Goal: Task Accomplishment & Management: Use online tool/utility

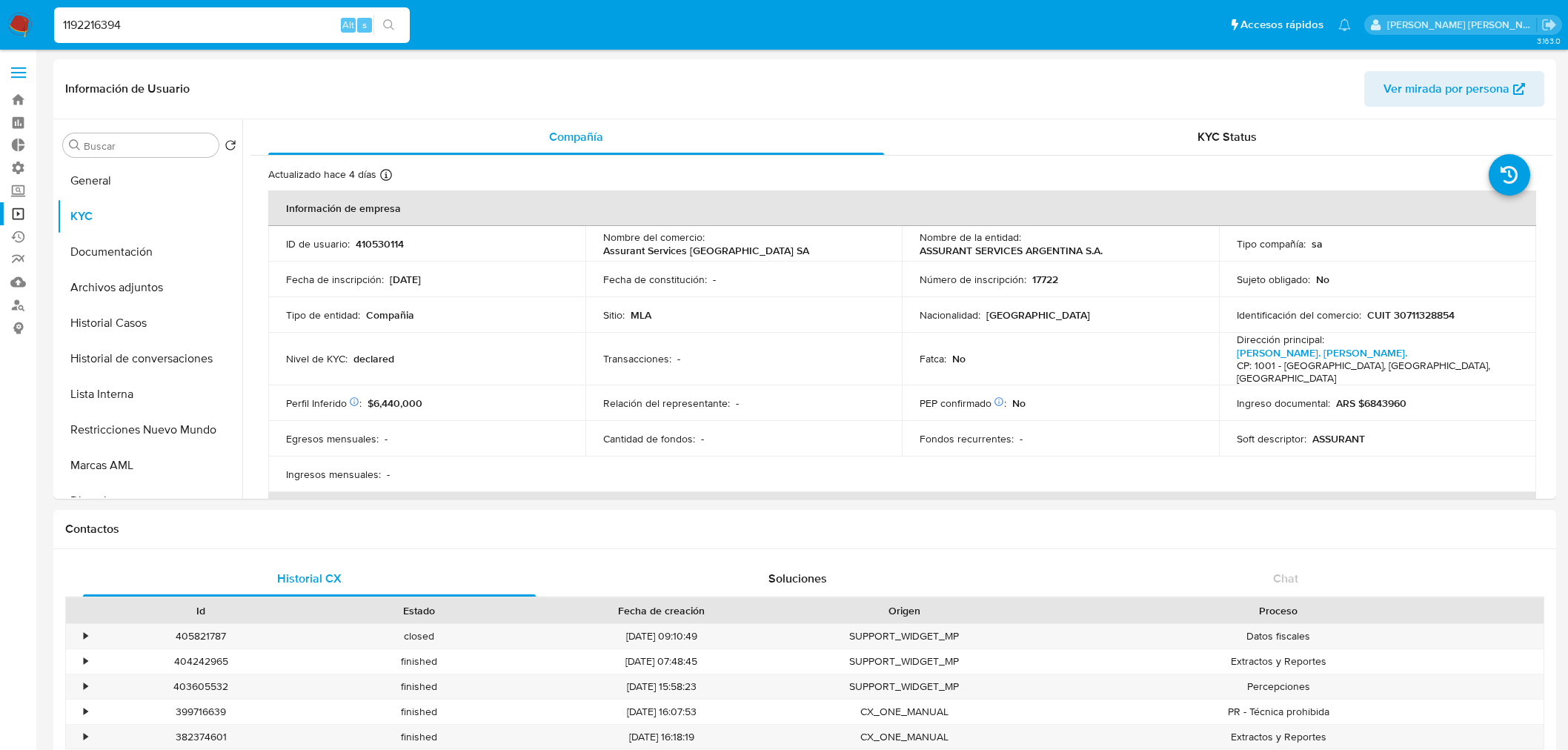
select select "10"
type input "1192216394"
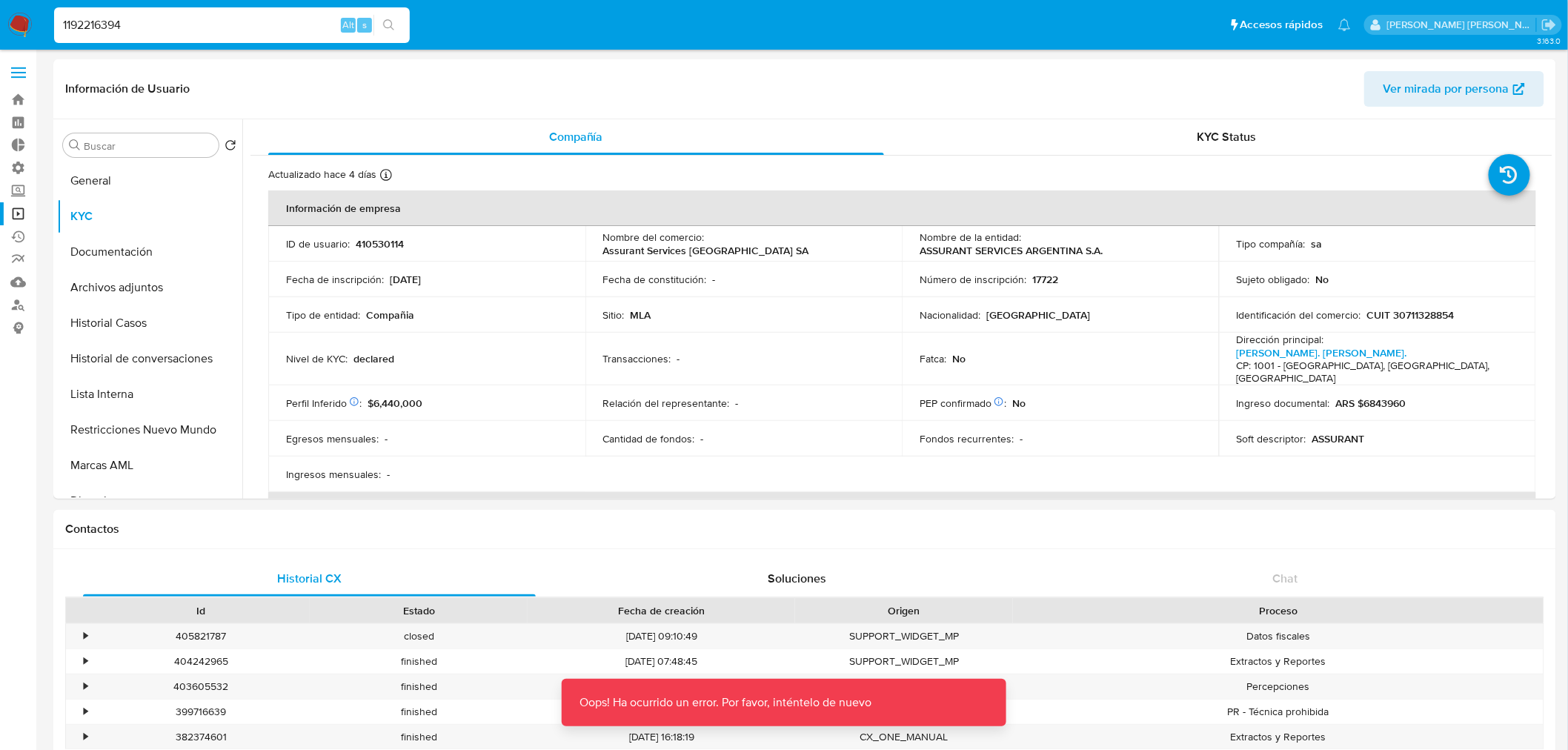
drag, startPoint x: 17, startPoint y: 46, endPoint x: 17, endPoint y: 37, distance: 9.0
click at [17, 39] on nav "Pausado Ver notificaciones 1192216394 Alt s Accesos rápidos Presiona las siguie…" at bounding box center [784, 24] width 1568 height 50
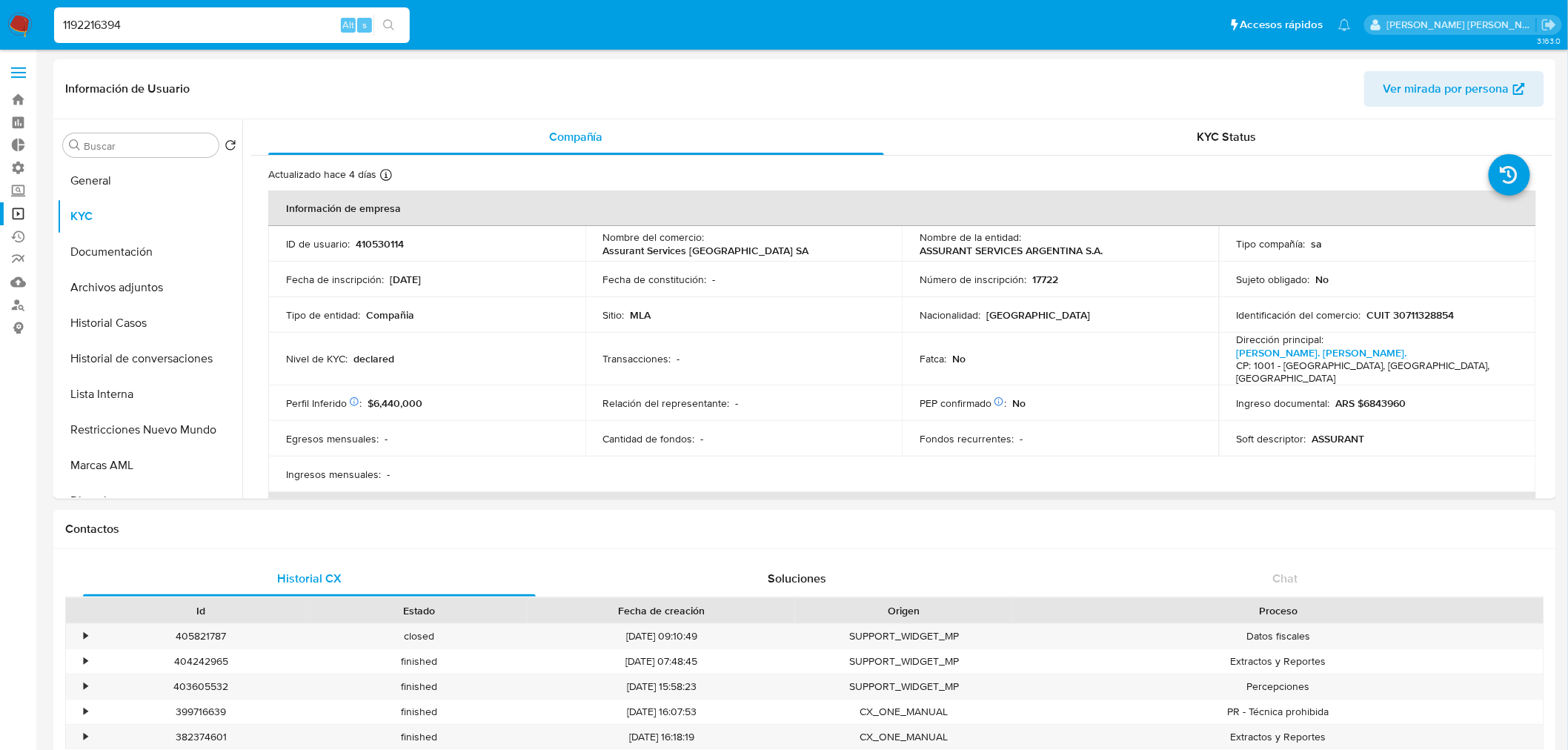
click at [220, 23] on input "1192216394" at bounding box center [232, 25] width 356 height 20
click at [383, 20] on icon "search-icon" at bounding box center [389, 25] width 12 height 12
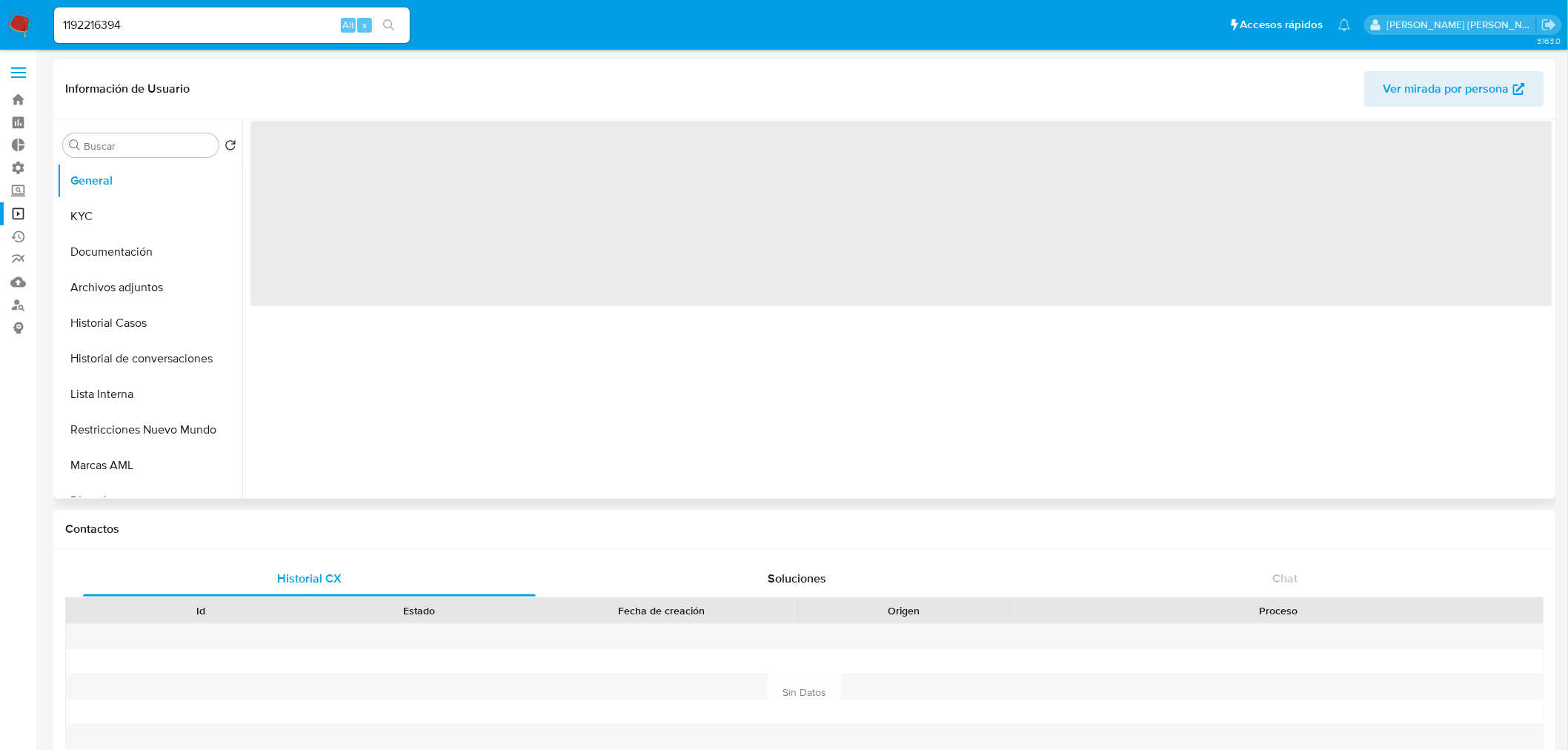
select select "10"
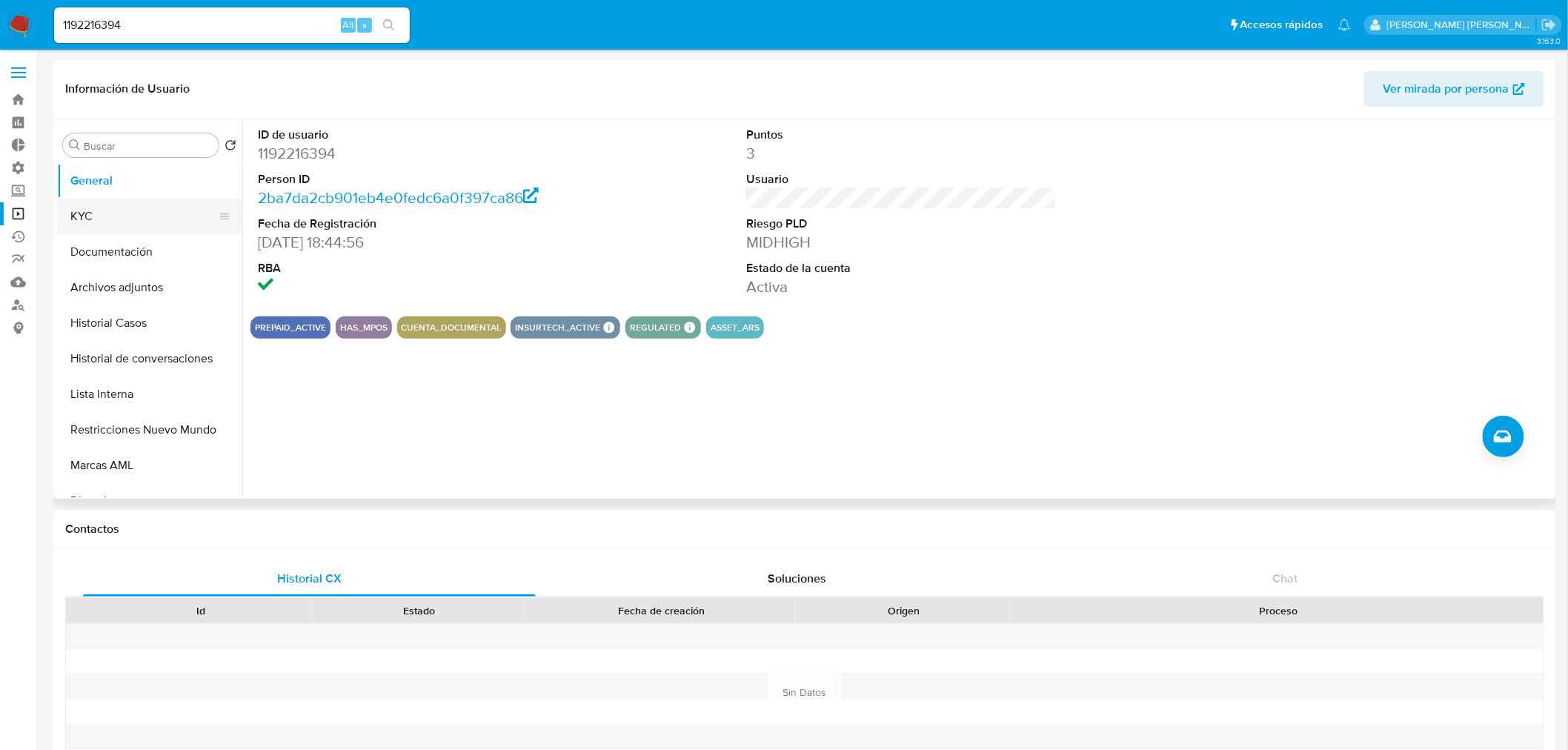
click at [117, 218] on button "KYC" at bounding box center [143, 217] width 173 height 36
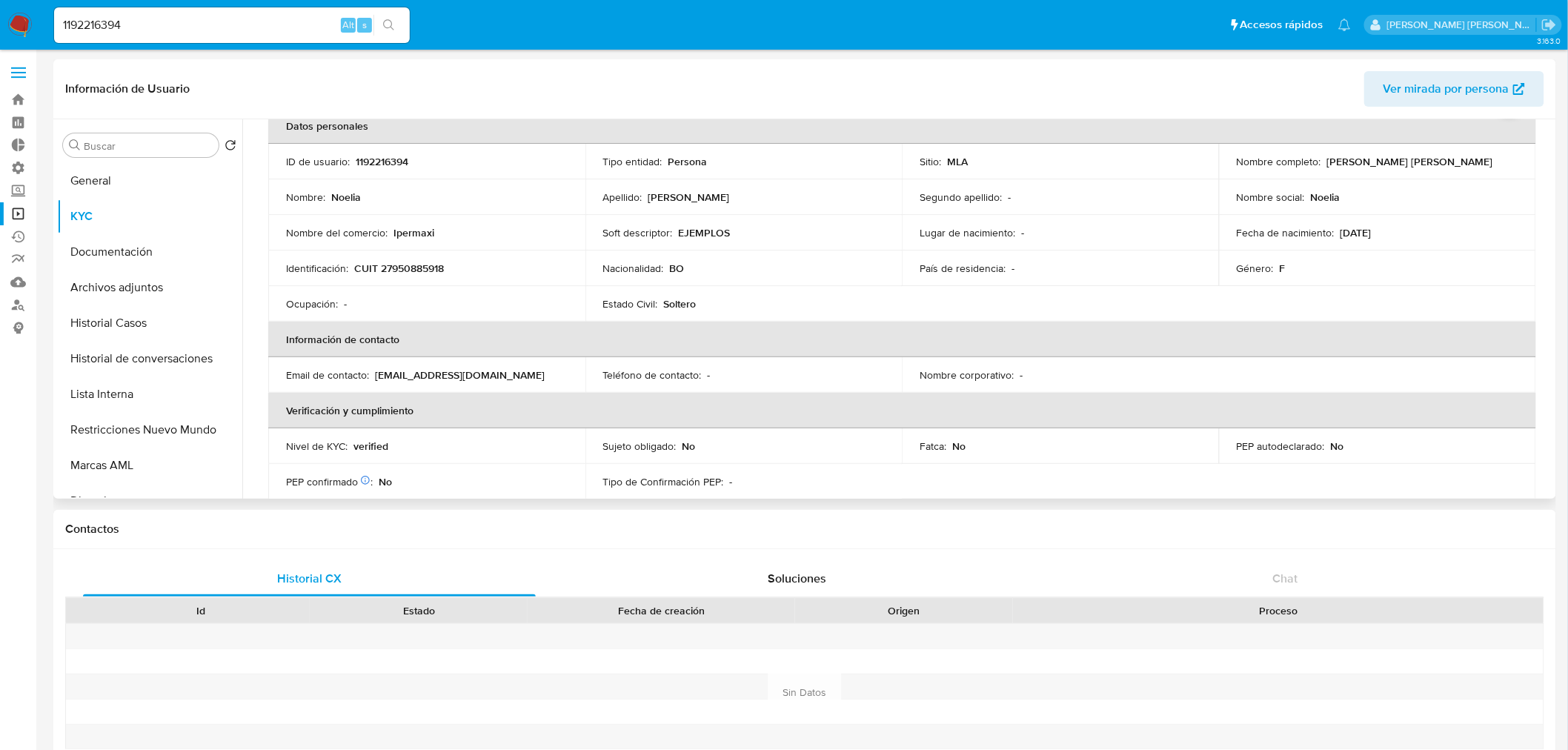
scroll to position [165, 0]
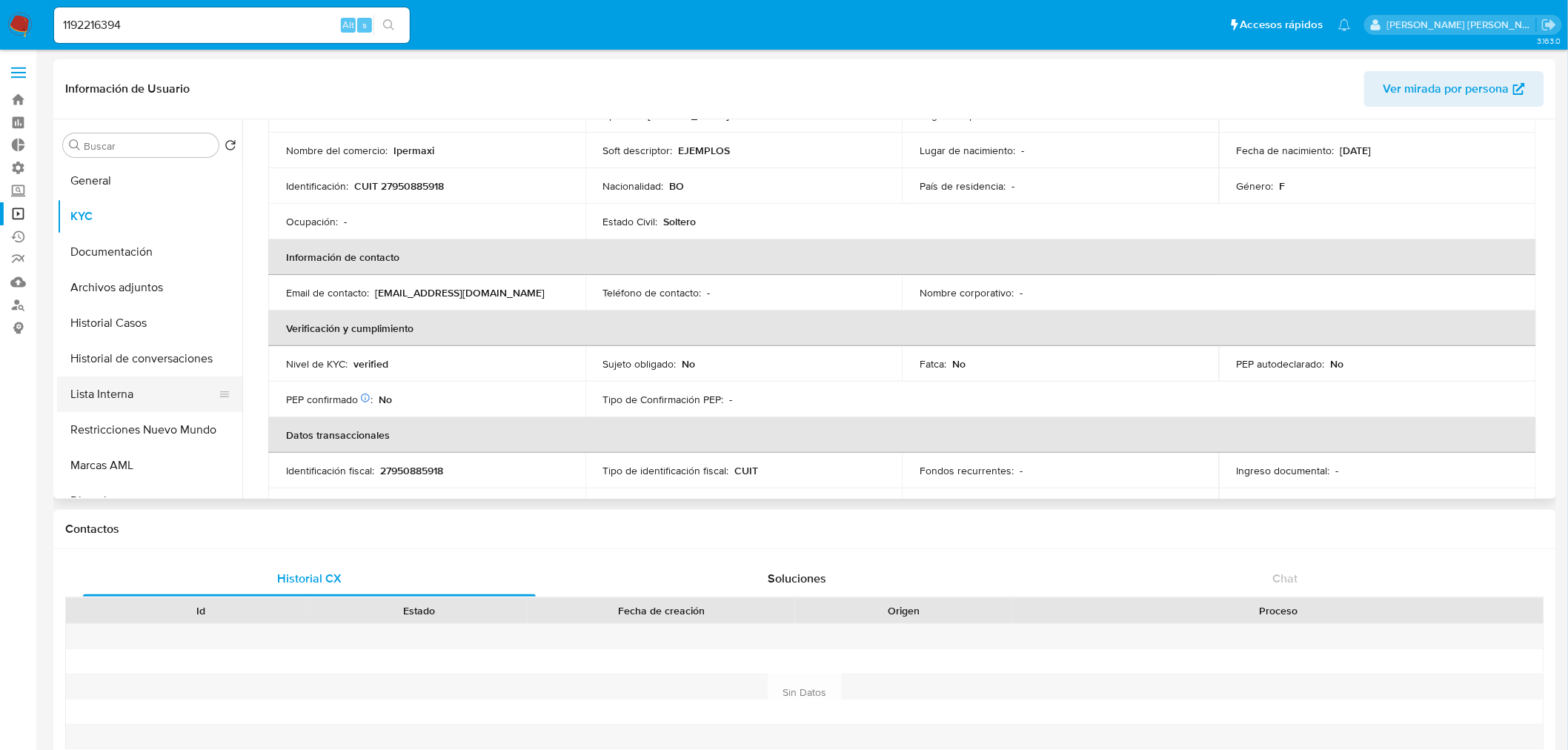
click at [130, 391] on button "Lista Interna" at bounding box center [143, 394] width 173 height 36
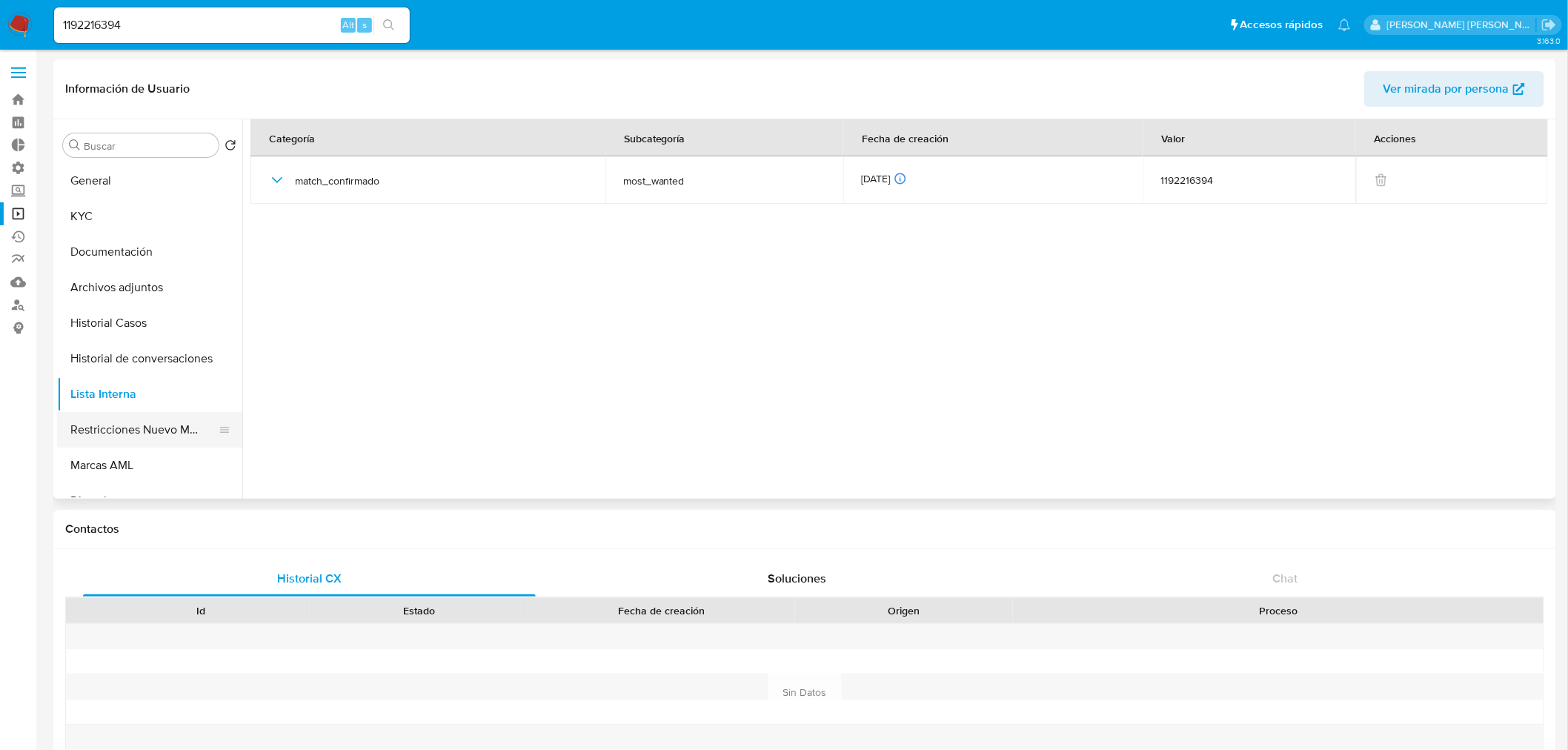
click at [166, 419] on button "Restricciones Nuevo Mundo" at bounding box center [143, 430] width 173 height 36
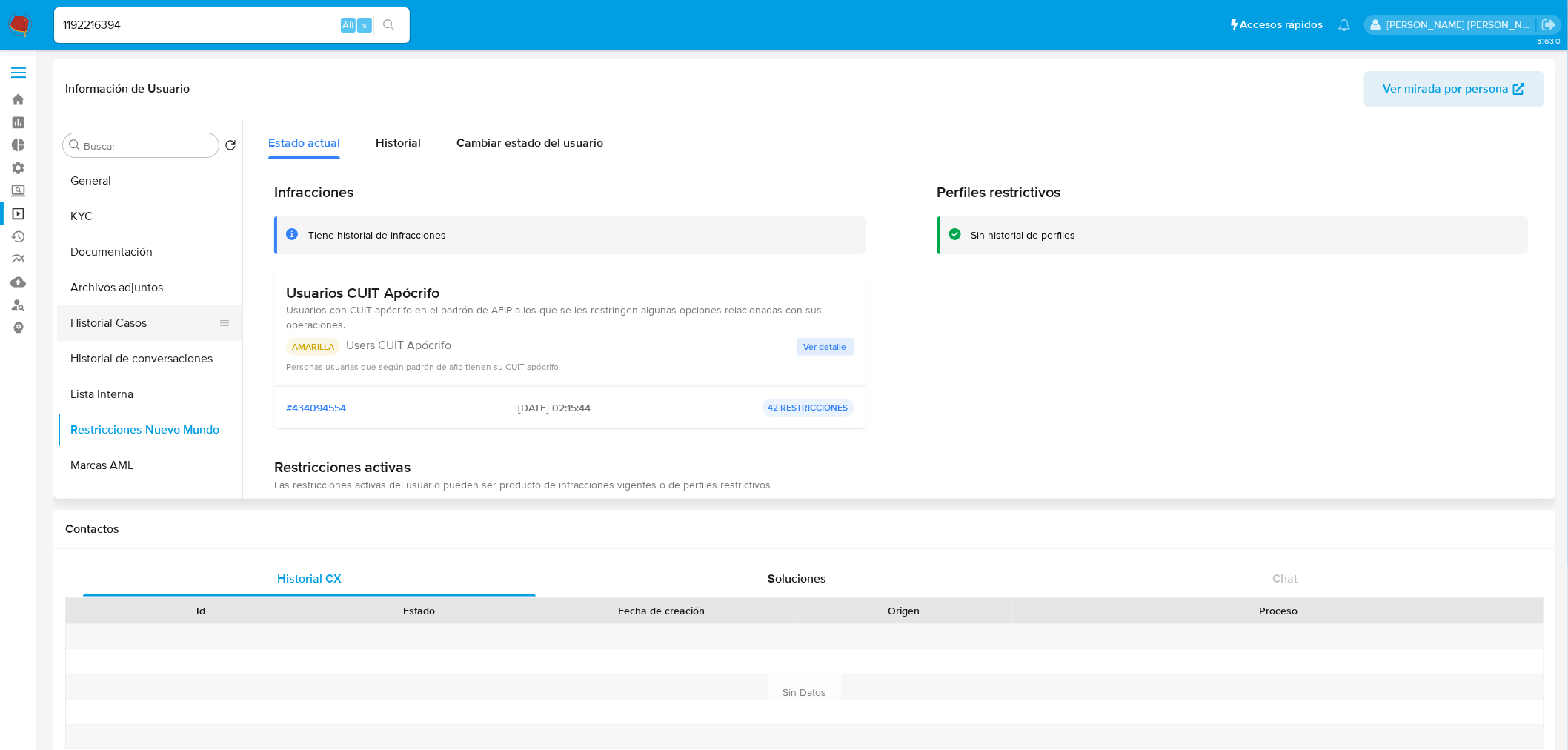
click at [139, 315] on button "Historial Casos" at bounding box center [143, 323] width 173 height 36
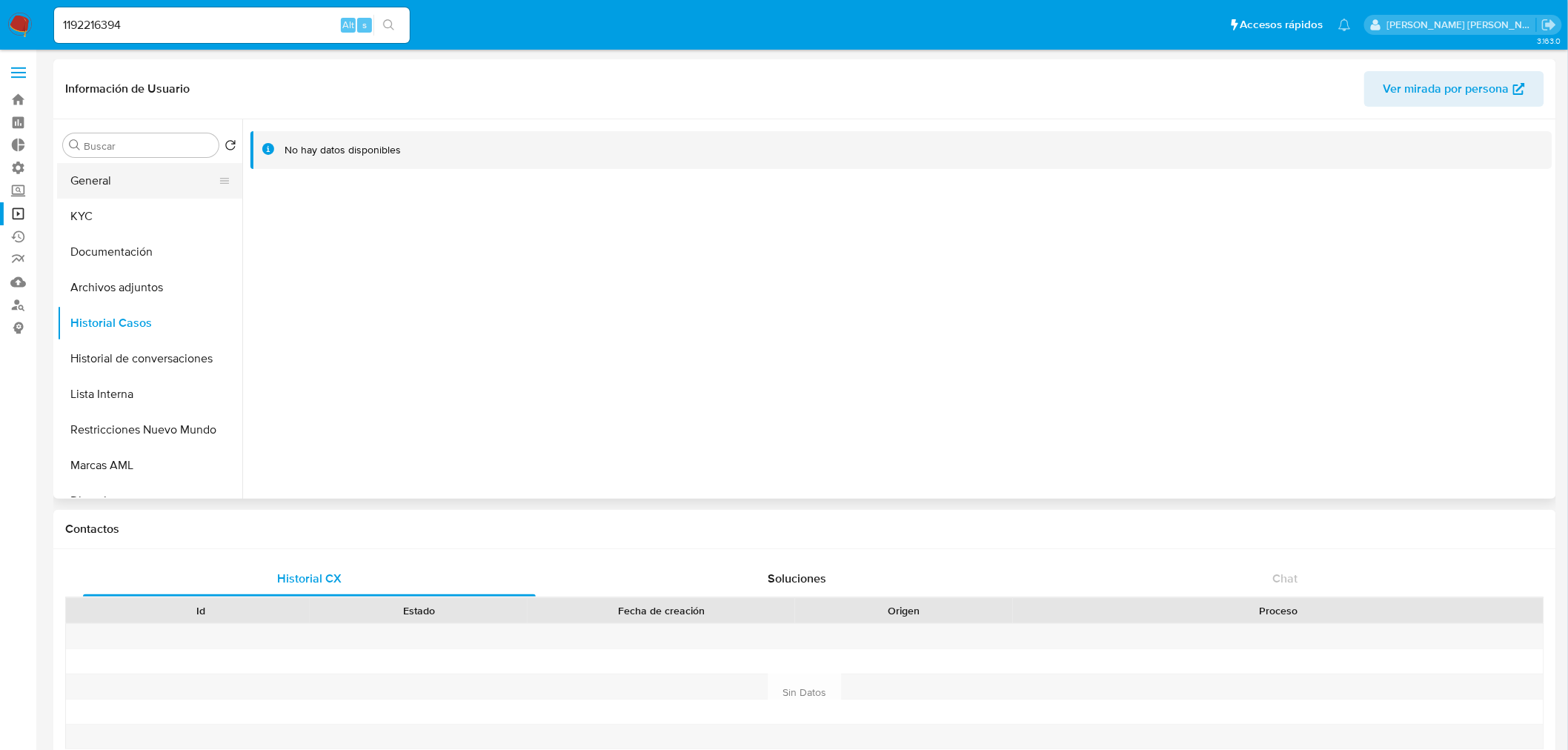
click at [136, 178] on button "General" at bounding box center [143, 181] width 173 height 36
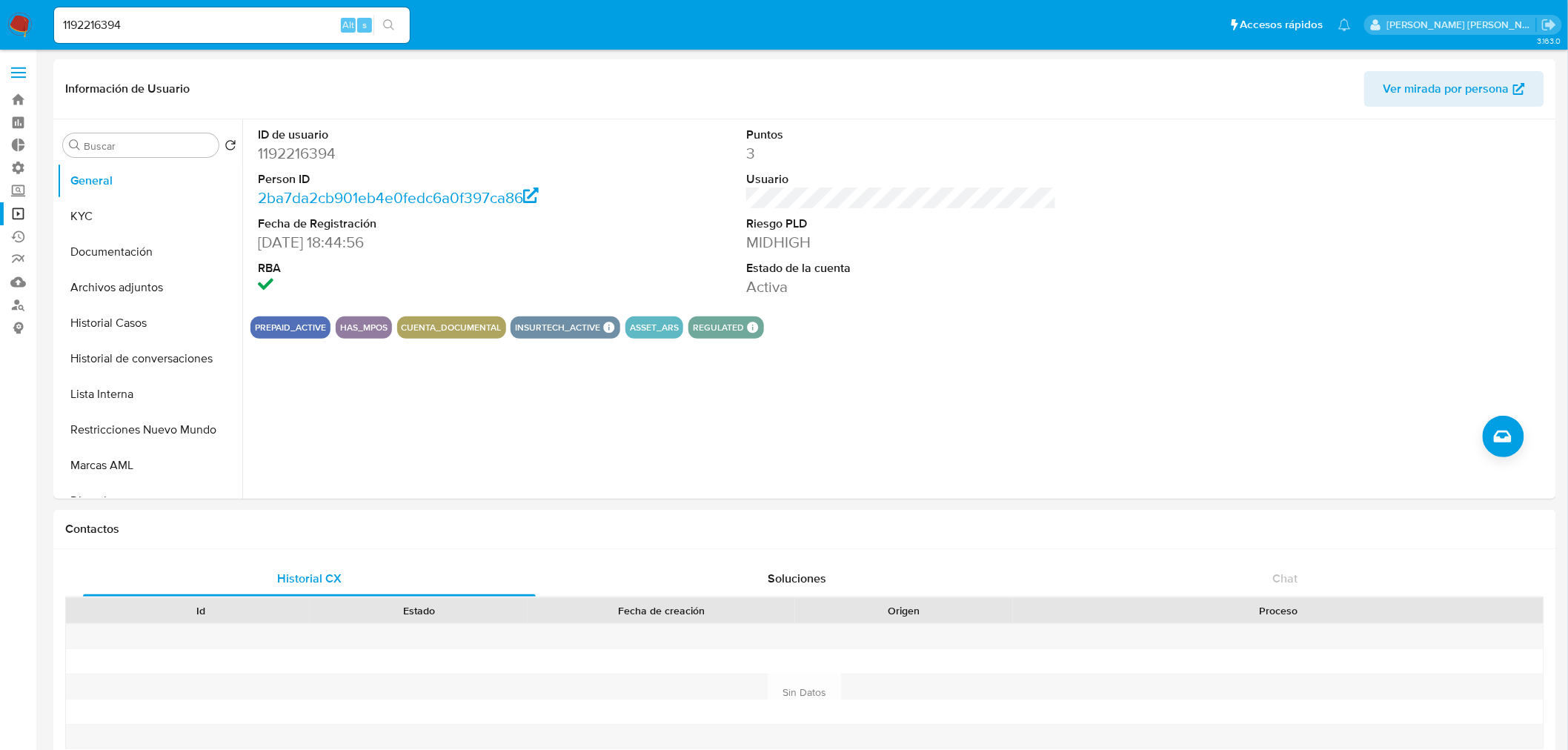
click at [175, 19] on input "1192216394" at bounding box center [232, 25] width 356 height 20
click at [175, 17] on input "1192216394" at bounding box center [232, 25] width 356 height 20
paste input "983254030"
type input "1983254030"
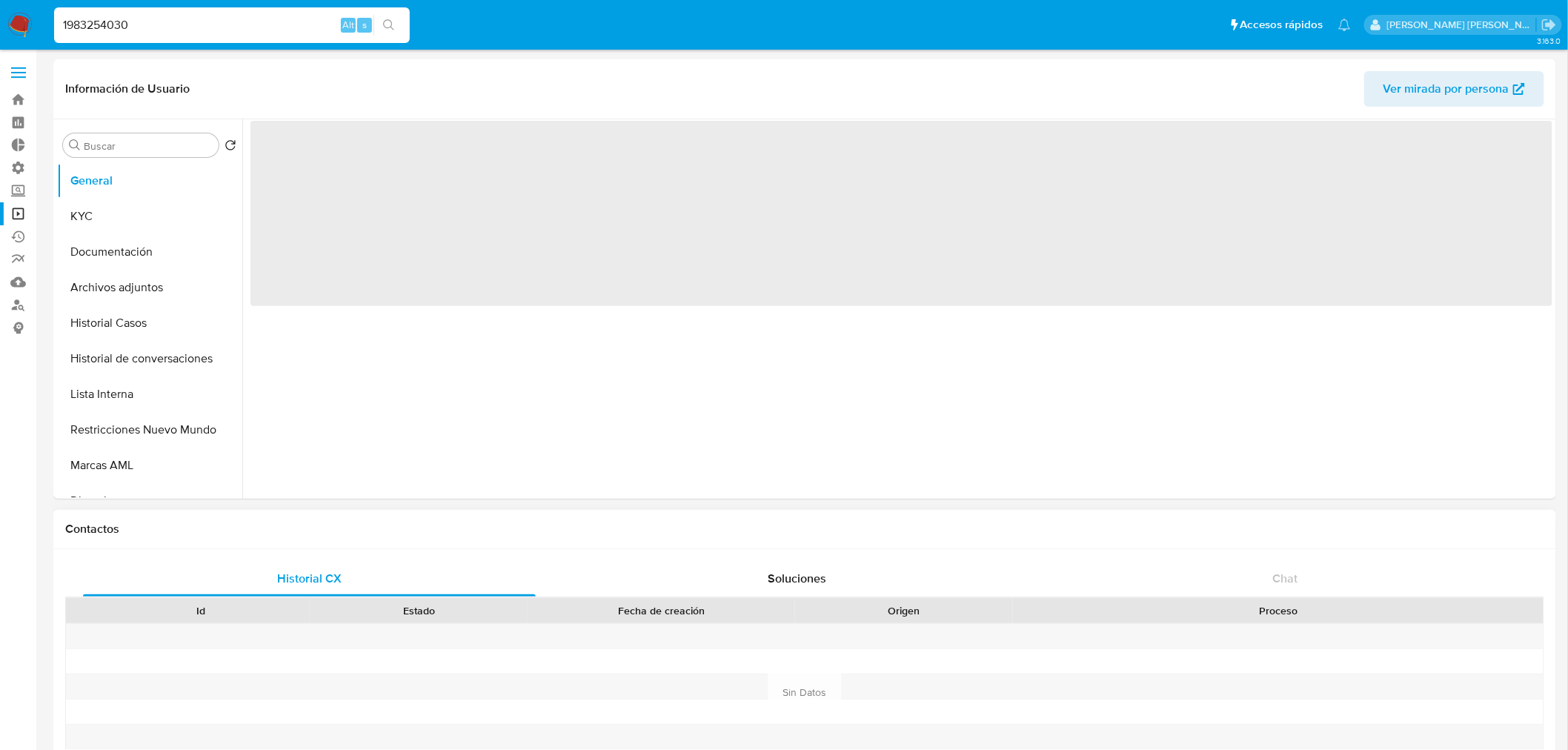
select select "10"
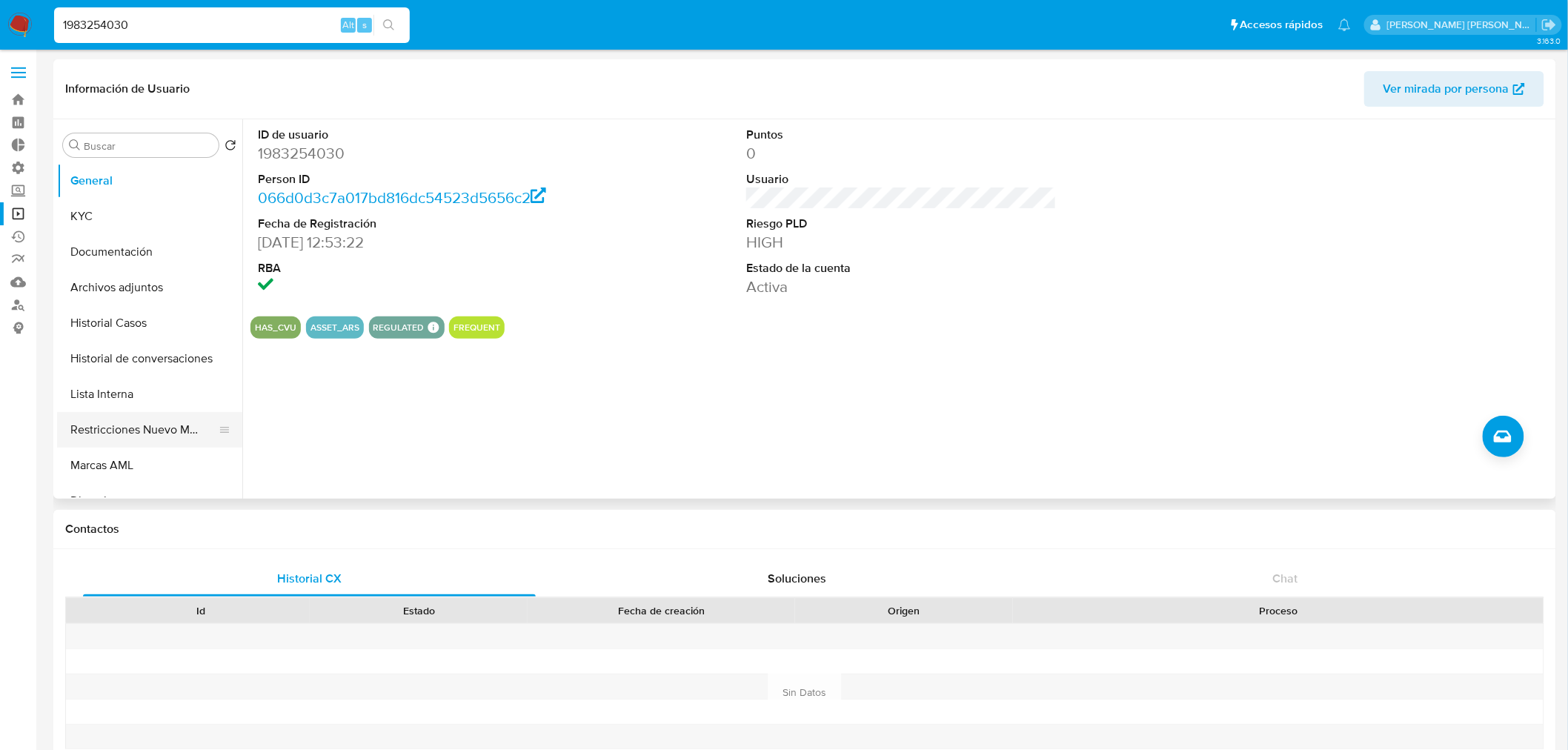
click at [121, 425] on button "Restricciones Nuevo Mundo" at bounding box center [143, 430] width 173 height 36
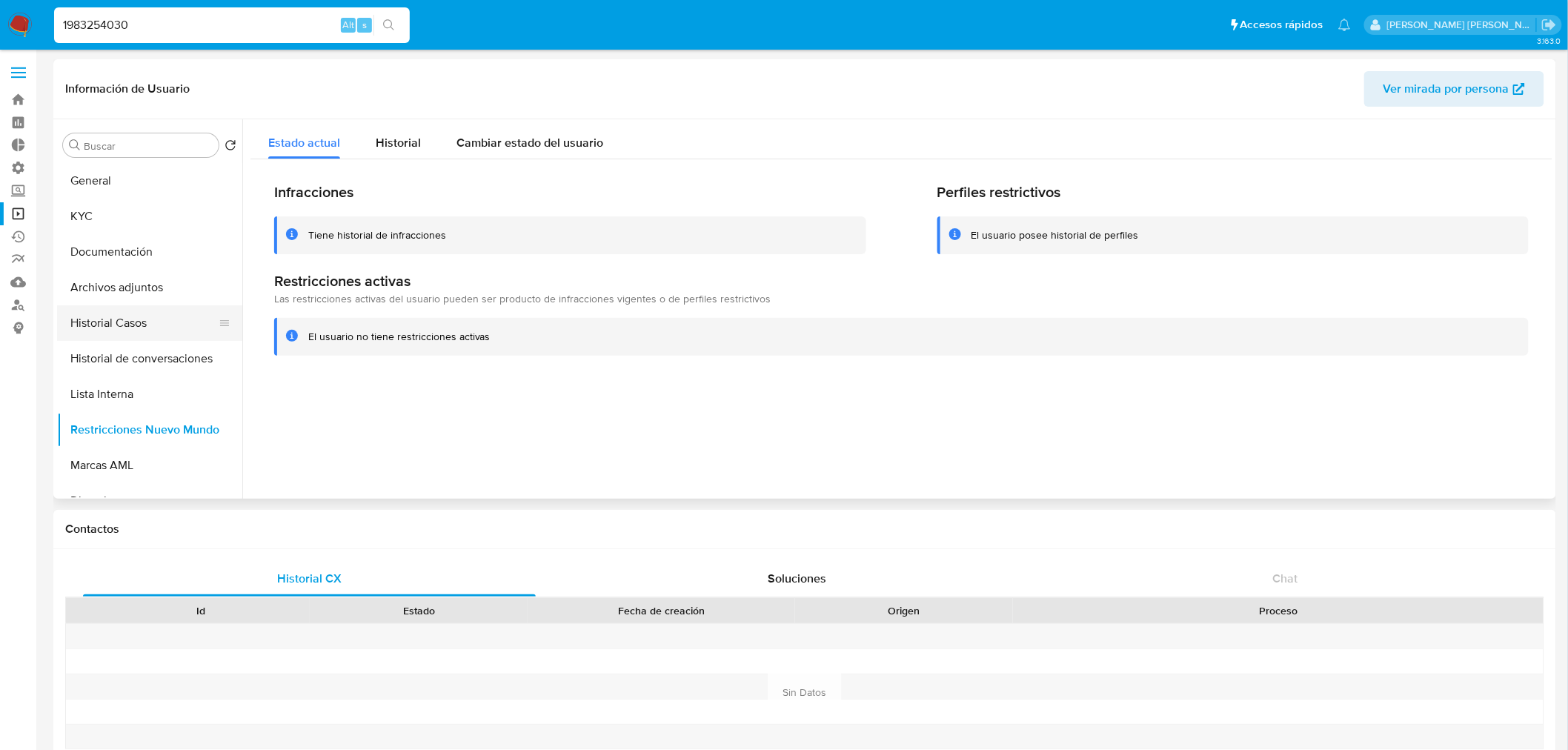
click at [180, 328] on button "Historial Casos" at bounding box center [143, 323] width 173 height 36
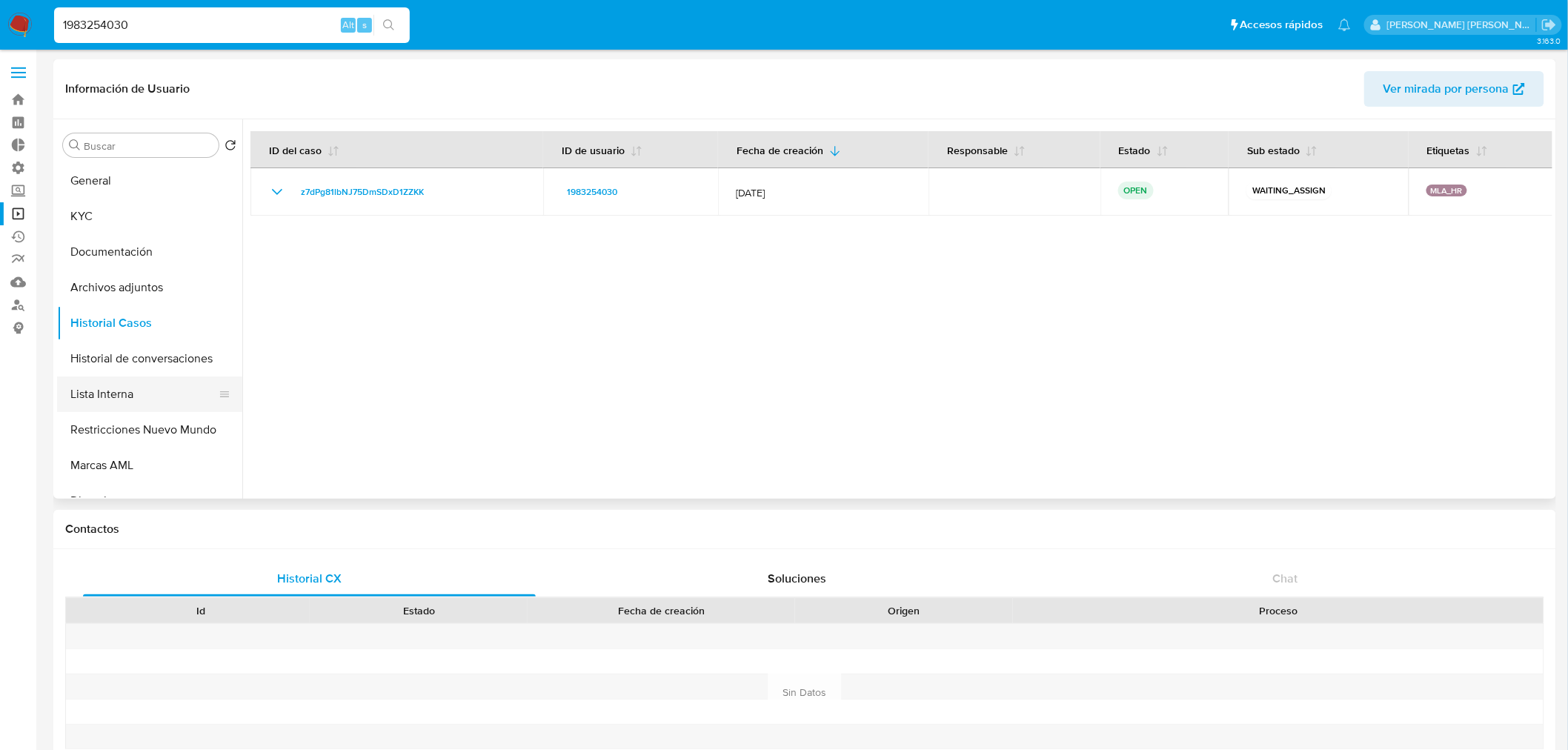
click at [119, 393] on button "Lista Interna" at bounding box center [143, 394] width 173 height 36
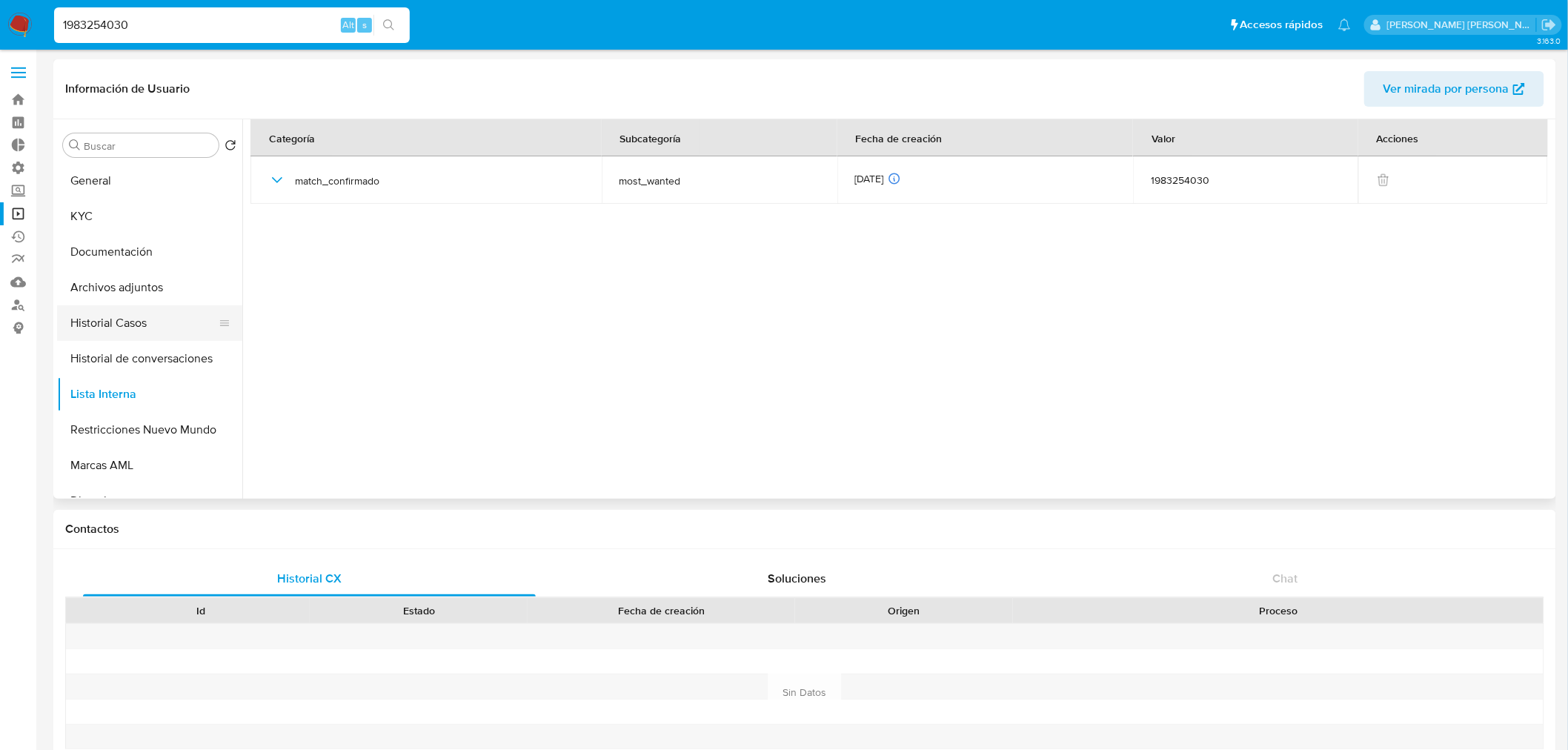
click at [141, 321] on button "Historial Casos" at bounding box center [143, 323] width 173 height 36
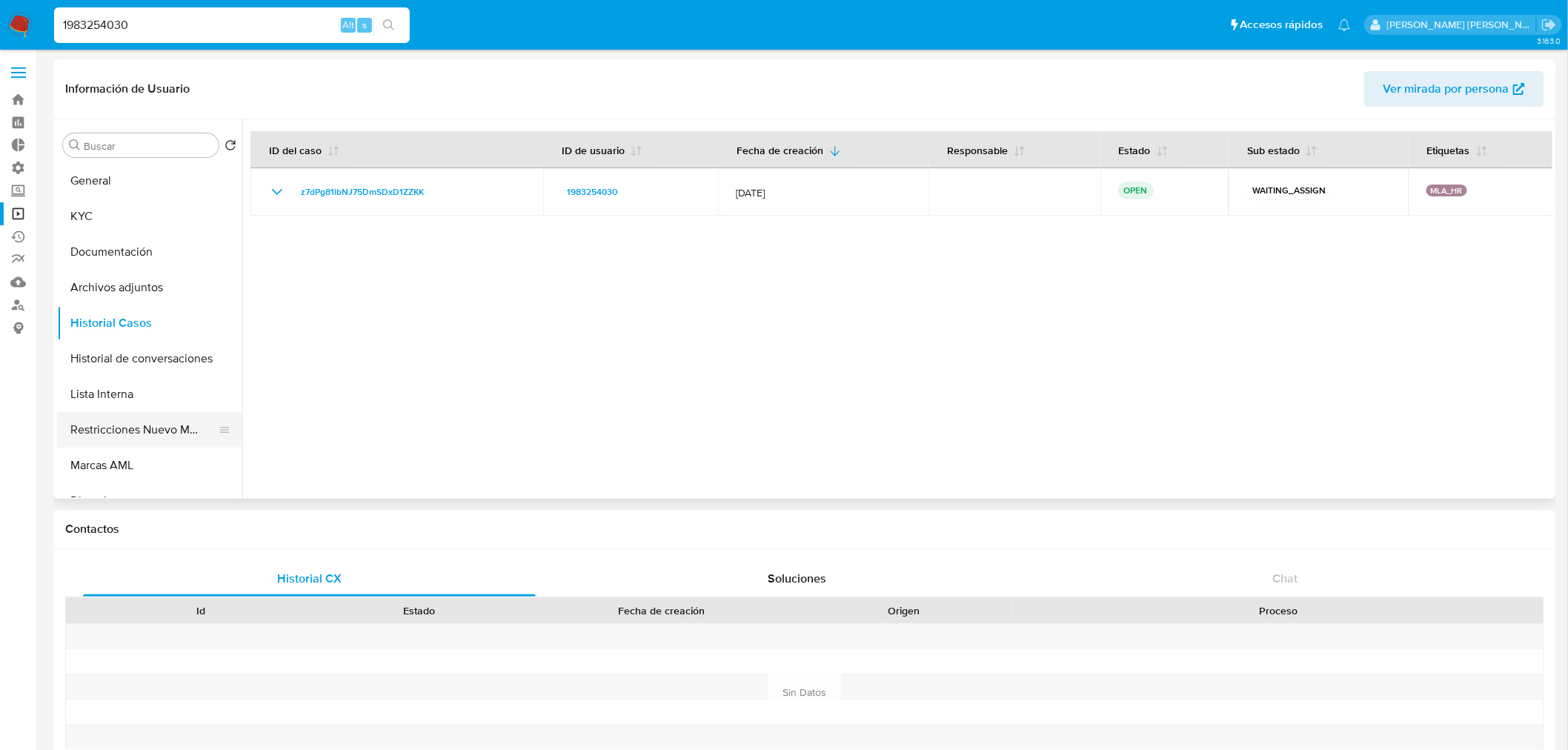
click at [157, 434] on button "Restricciones Nuevo Mundo" at bounding box center [143, 430] width 173 height 36
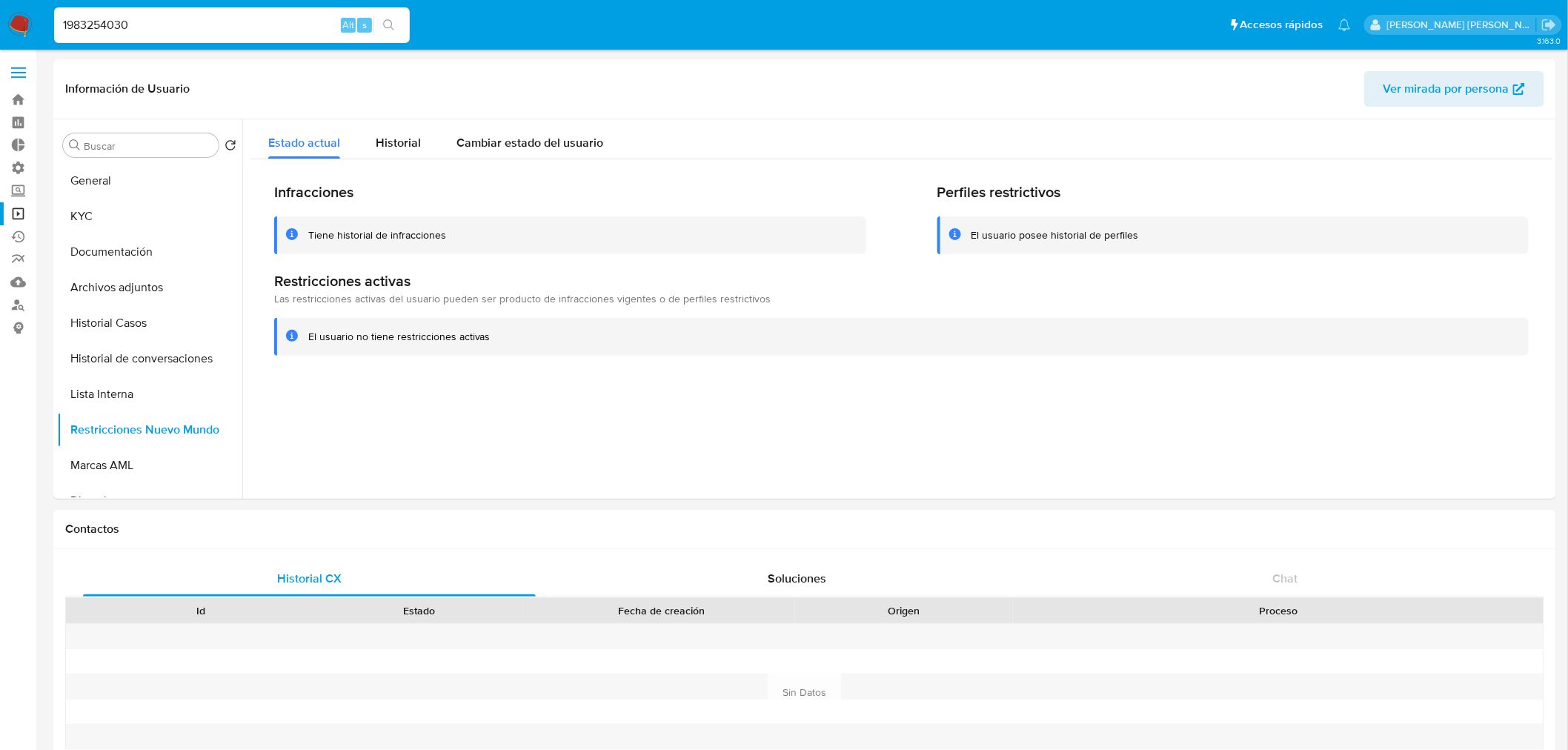
click at [24, 25] on img at bounding box center [19, 25] width 25 height 25
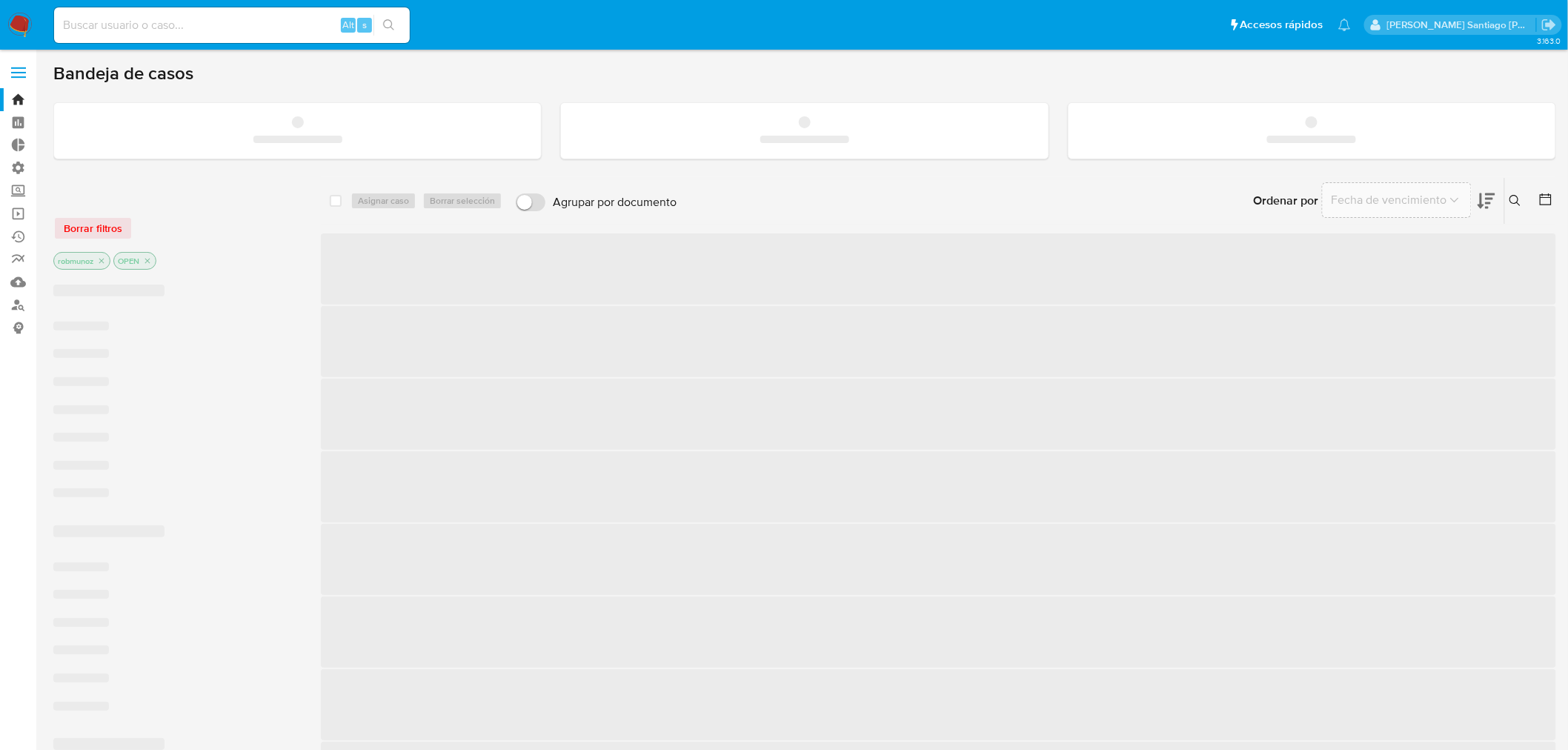
click at [180, 34] on div "Alt s" at bounding box center [232, 25] width 356 height 36
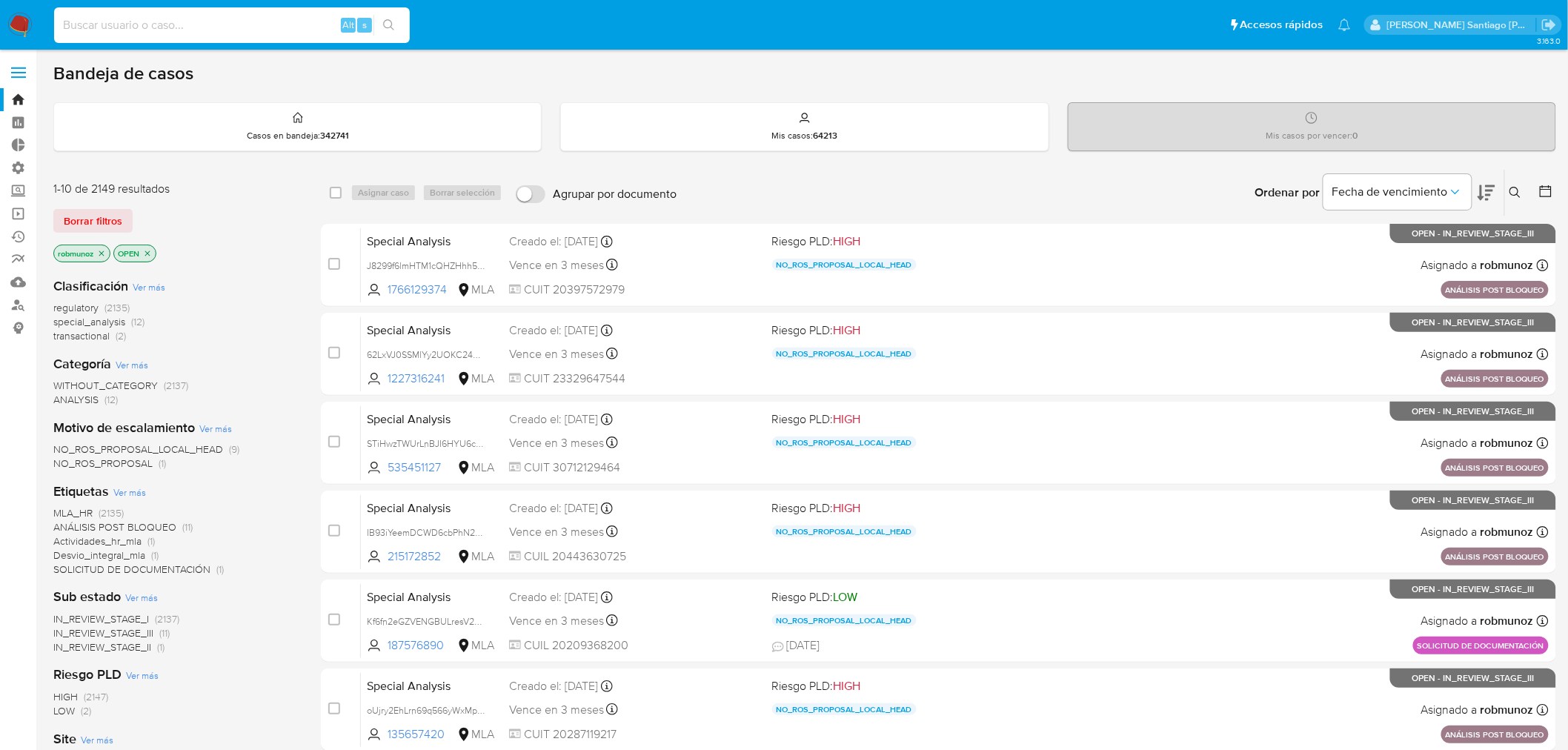
click at [173, 15] on input at bounding box center [232, 25] width 356 height 20
paste input "1497482609"
type input "1497482609"
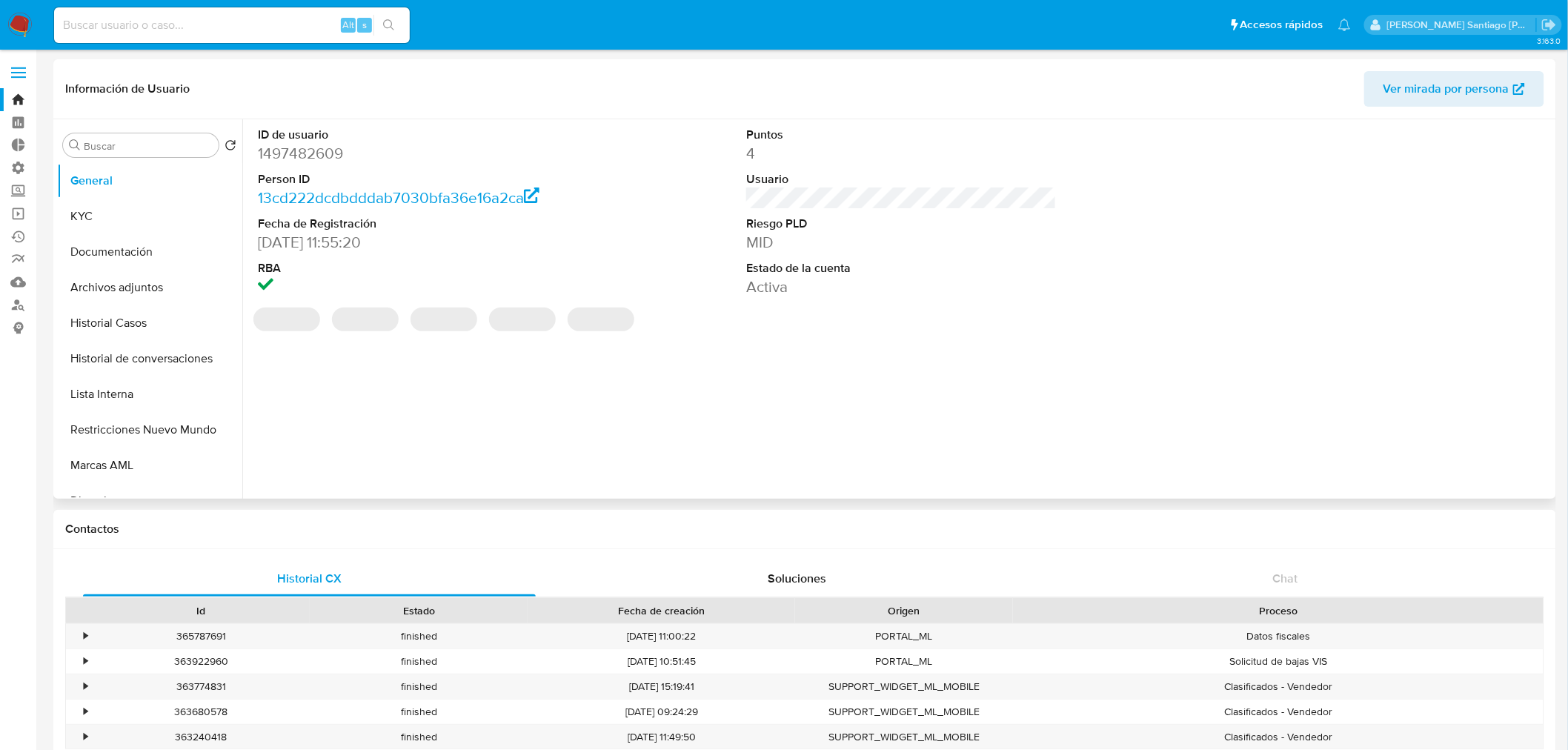
select select "10"
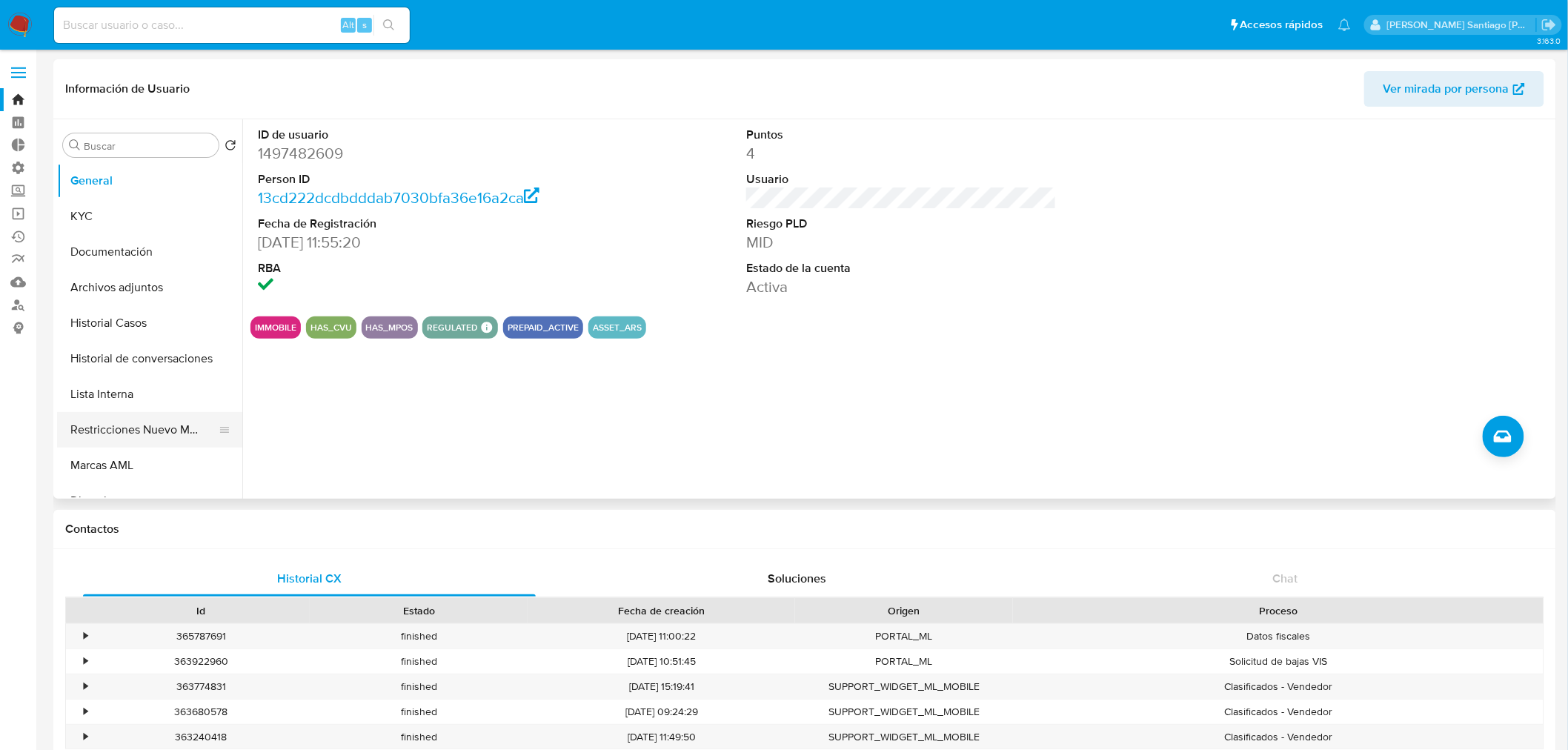
click at [149, 431] on button "Restricciones Nuevo Mundo" at bounding box center [143, 430] width 173 height 36
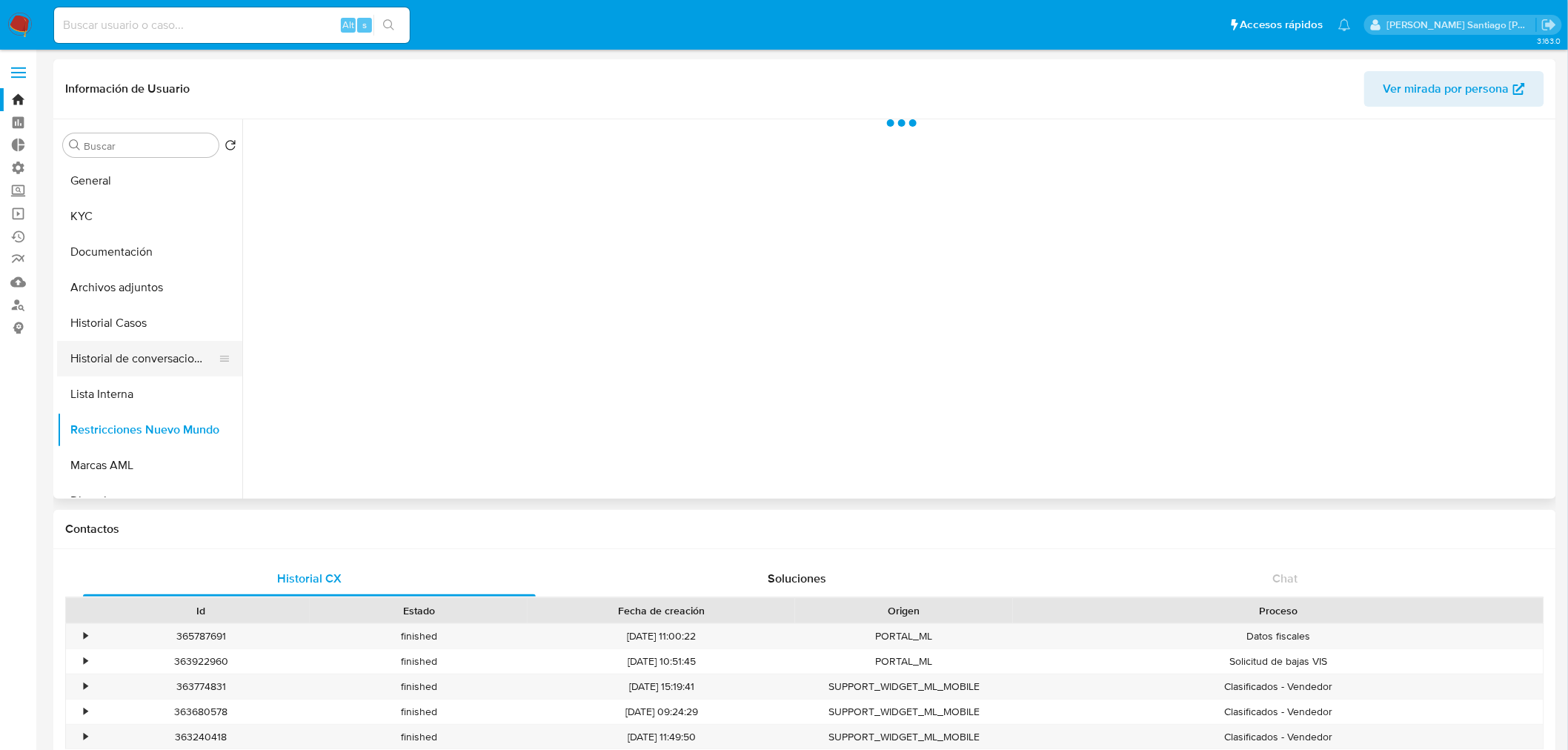
drag, startPoint x: 138, startPoint y: 396, endPoint x: 136, endPoint y: 361, distance: 35.1
click at [138, 397] on button "Lista Interna" at bounding box center [149, 394] width 185 height 36
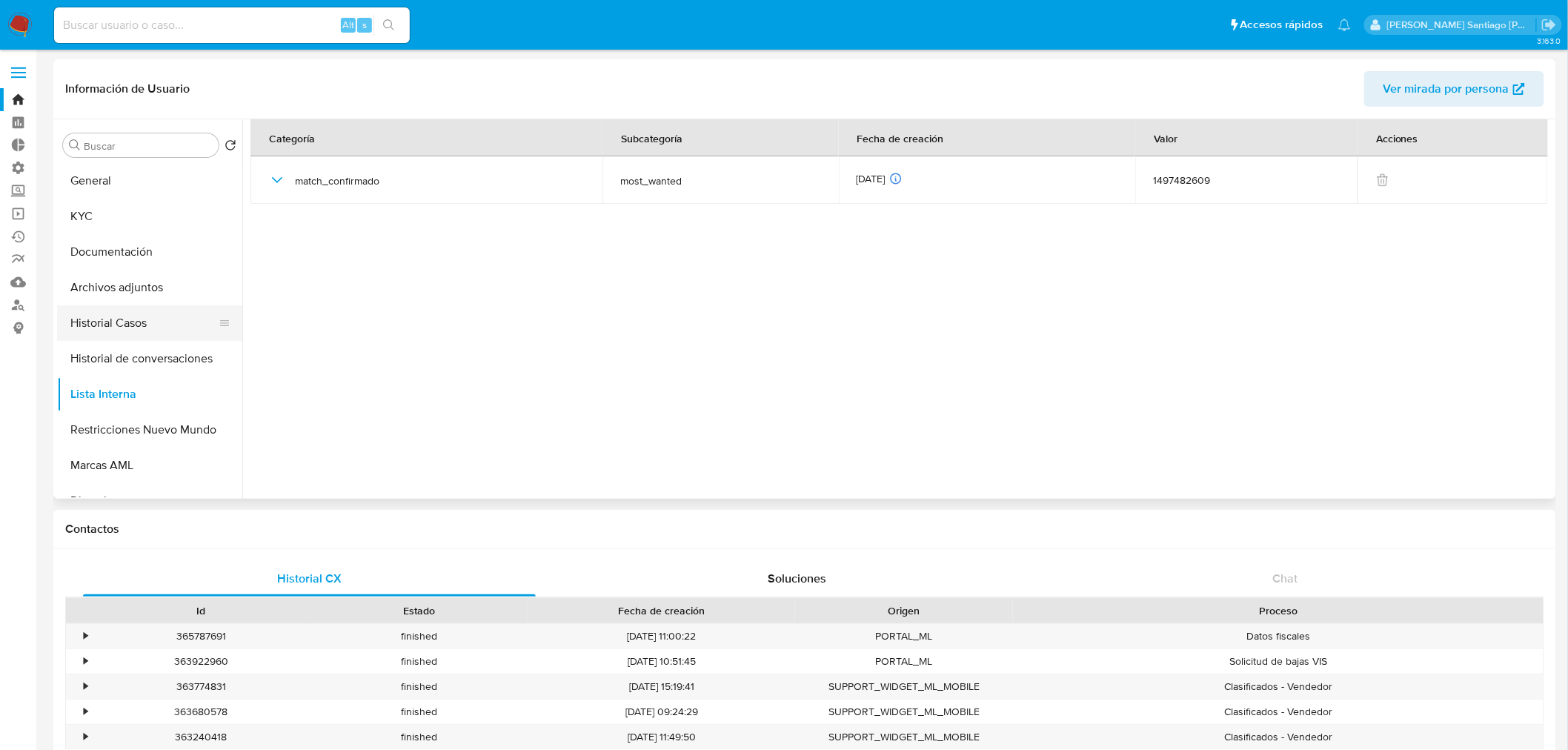
click at [136, 323] on button "Historial Casos" at bounding box center [143, 323] width 173 height 36
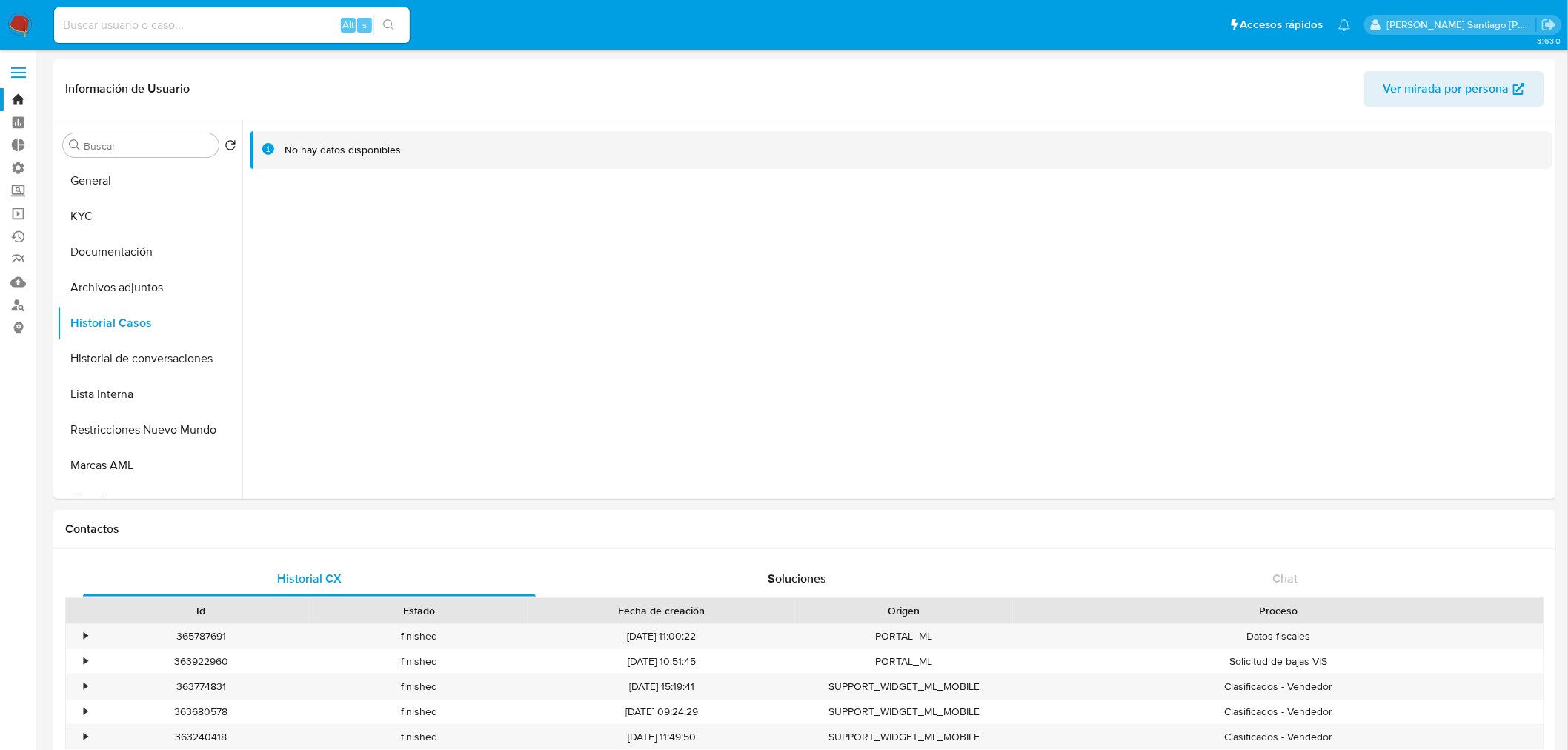
click at [25, 28] on img at bounding box center [19, 25] width 25 height 25
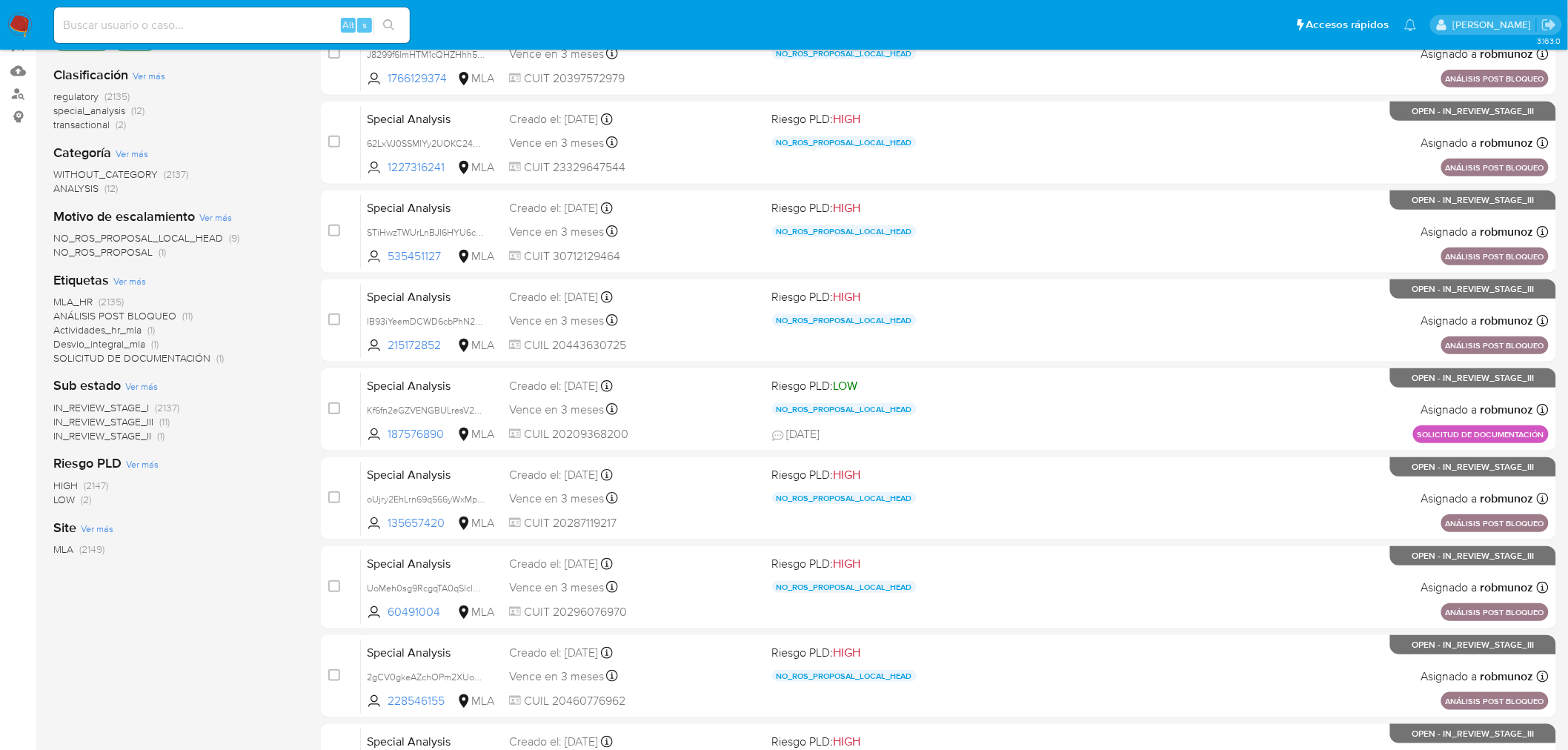
scroll to position [472, 0]
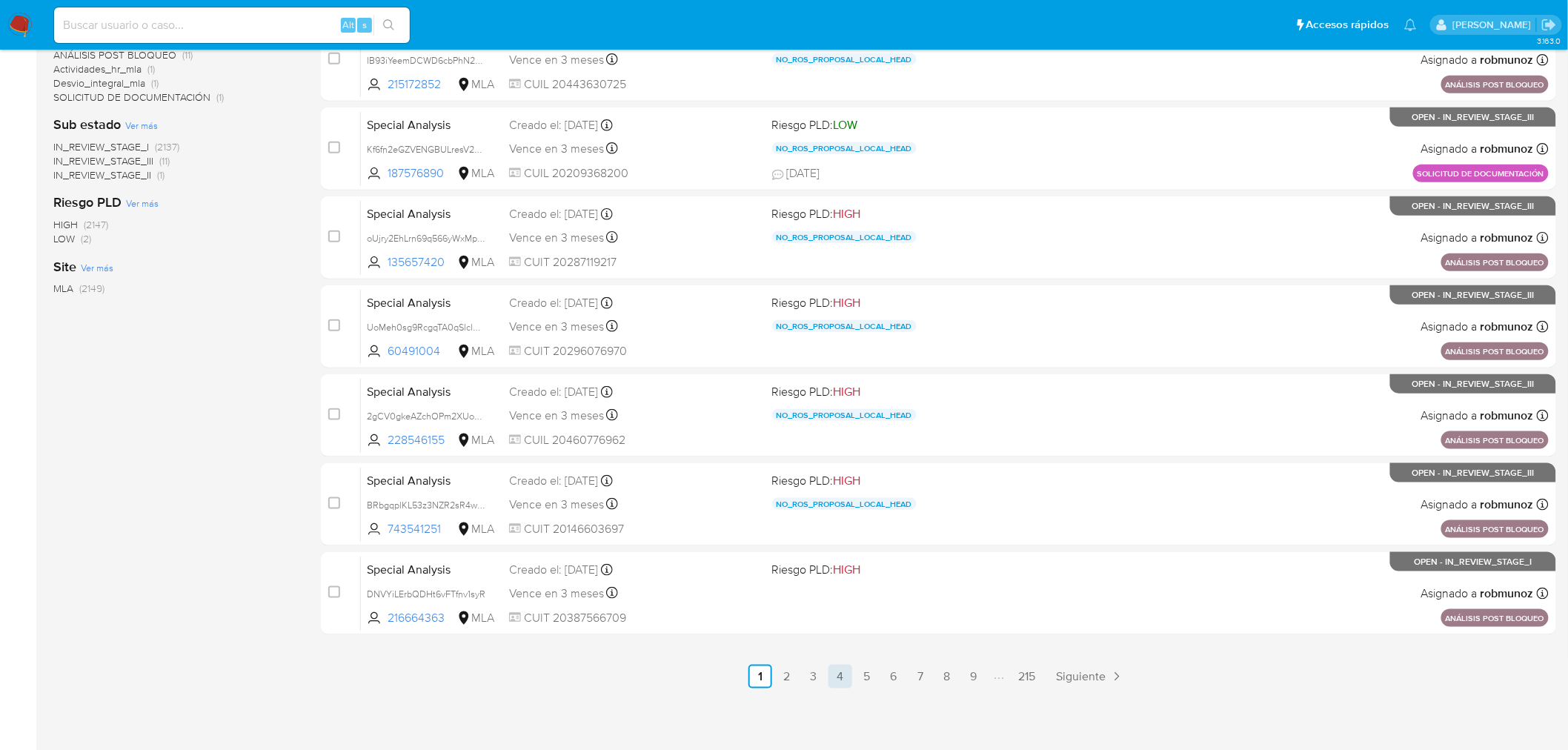
click at [838, 675] on link "4" at bounding box center [840, 676] width 24 height 24
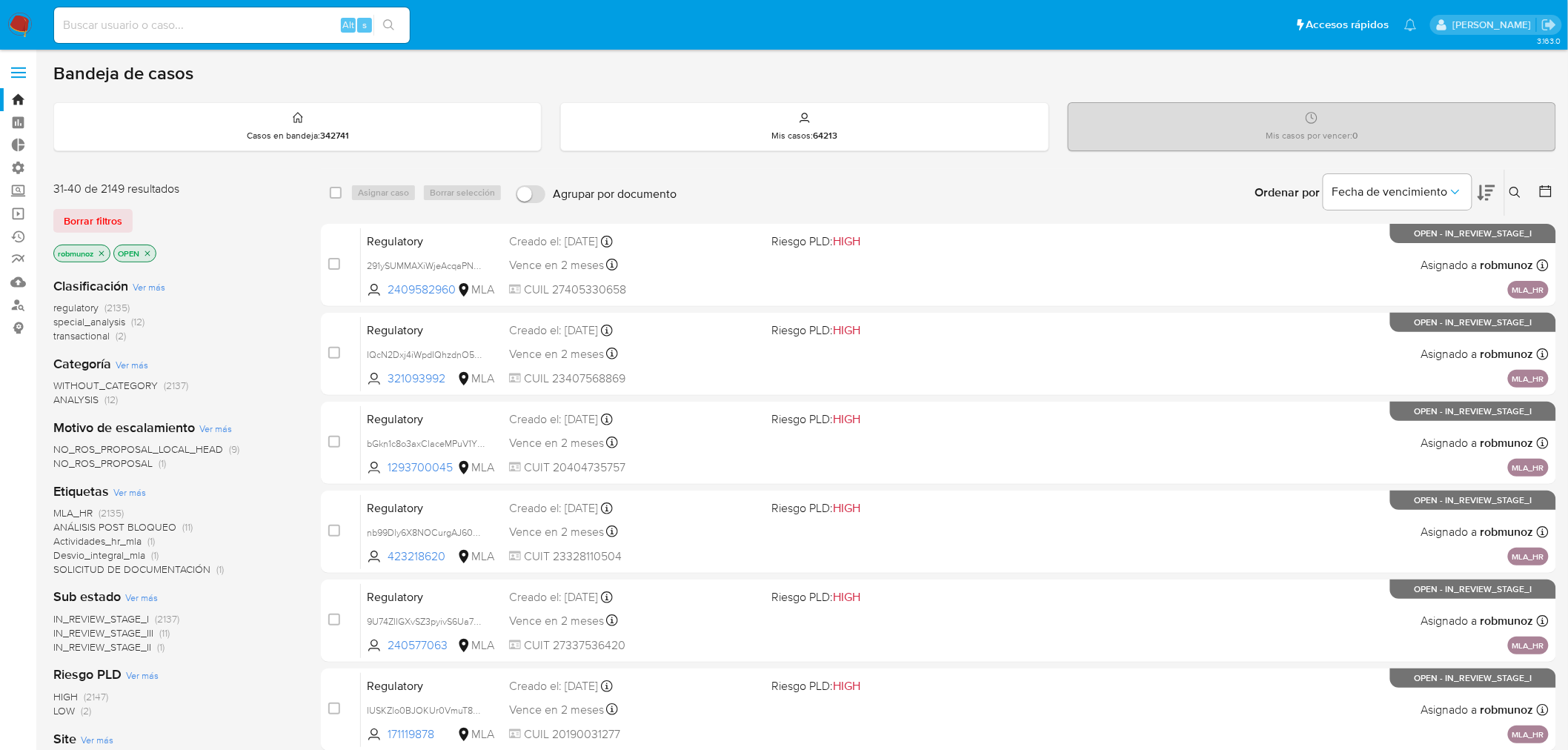
click at [1518, 193] on icon at bounding box center [1515, 193] width 11 height 11
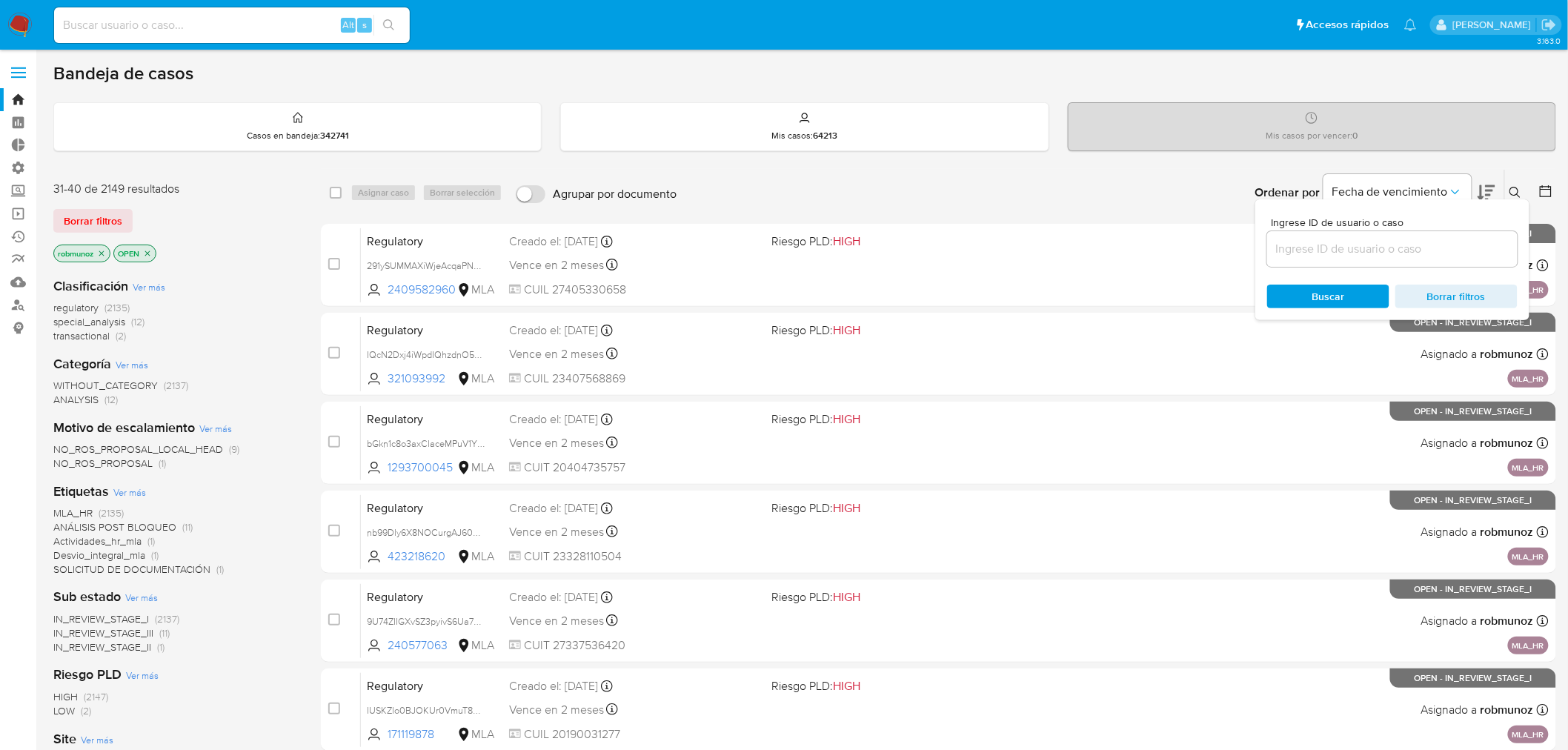
click at [1338, 241] on input at bounding box center [1393, 249] width 250 height 20
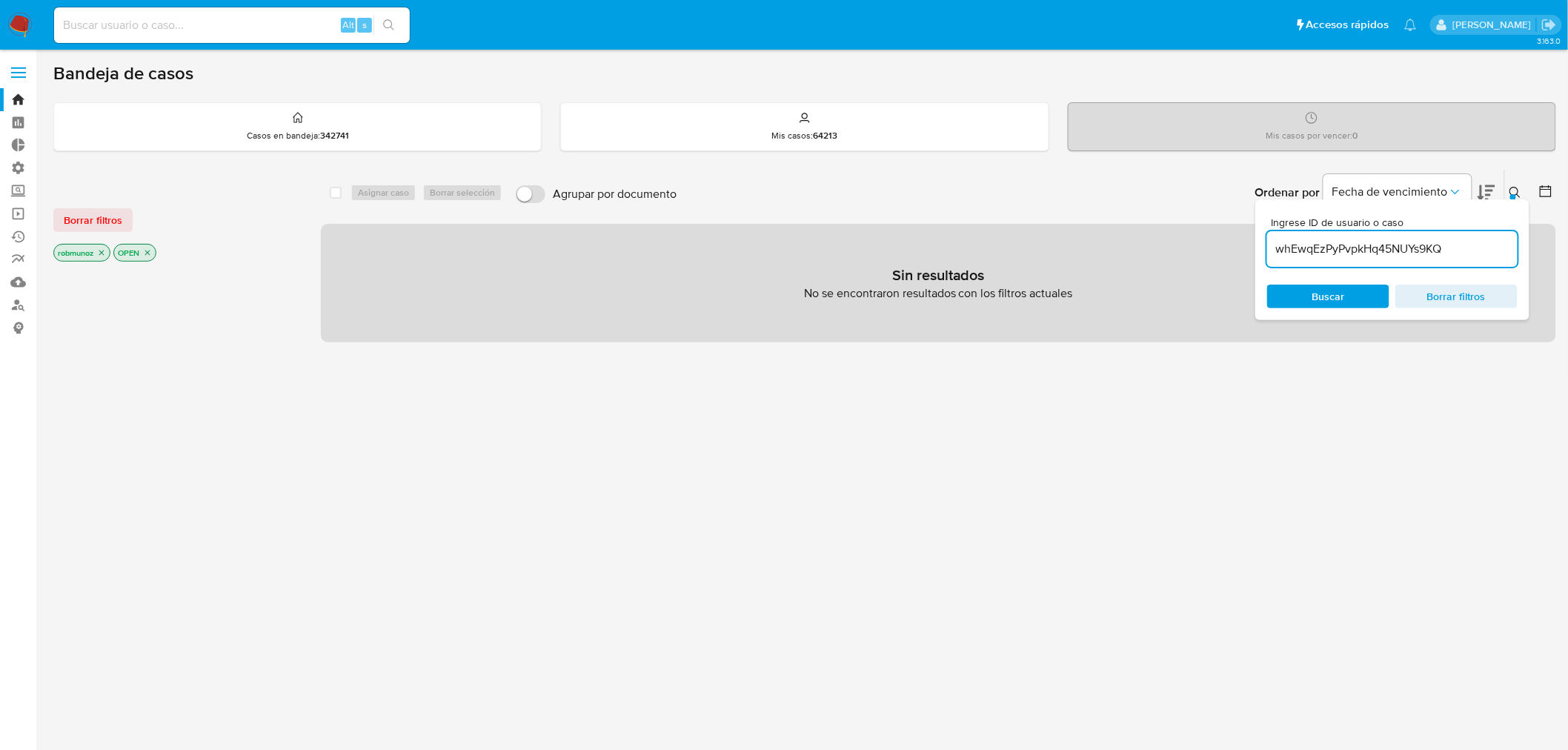
drag, startPoint x: 101, startPoint y: 215, endPoint x: 153, endPoint y: 219, distance: 52.2
click at [101, 215] on span "Borrar filtros" at bounding box center [93, 220] width 58 height 21
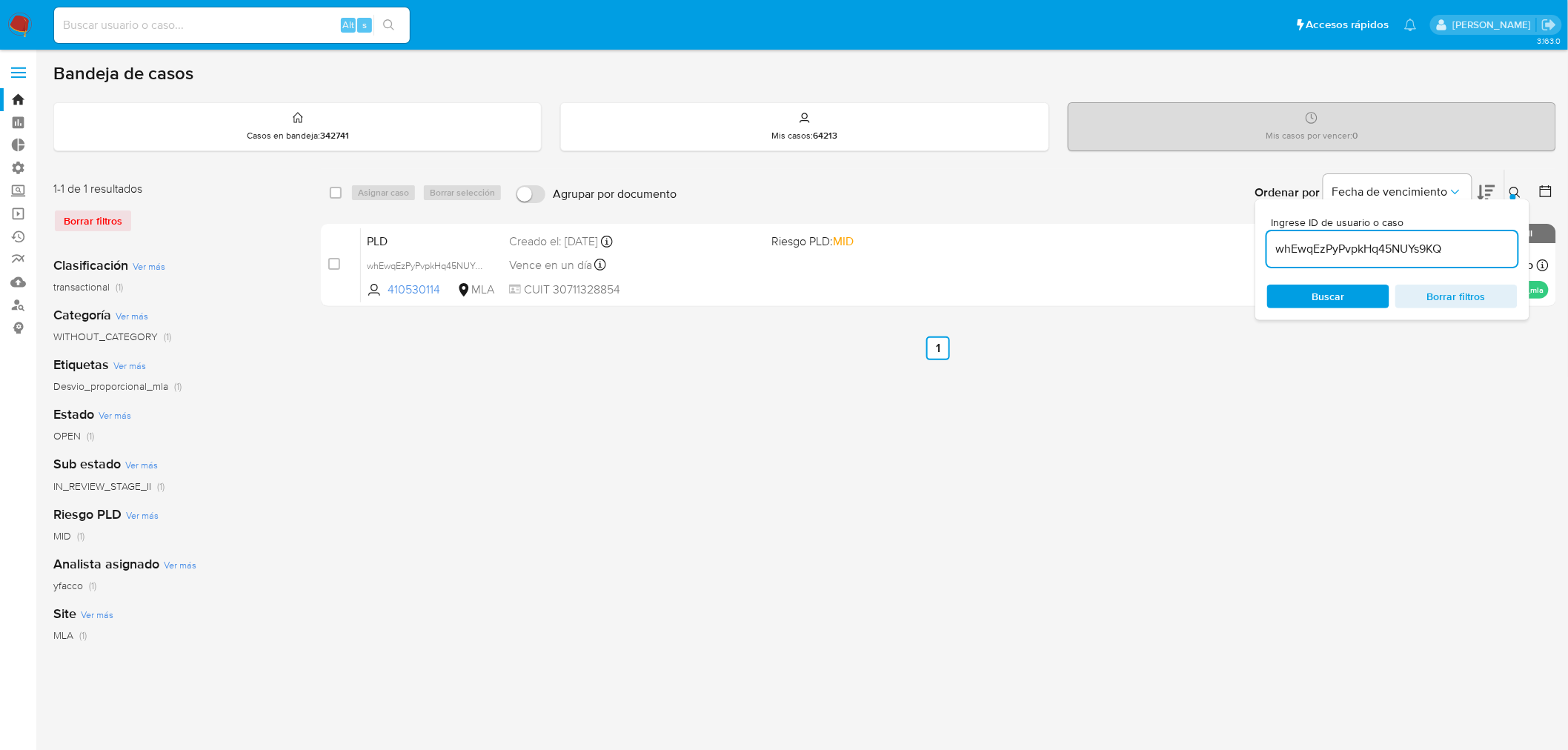
click at [1526, 190] on div "Ordenar por Fecha de vencimiento No es posible ordenar los resultados mientras …" at bounding box center [1120, 193] width 873 height 46
click at [1521, 189] on icon at bounding box center [1515, 193] width 12 height 12
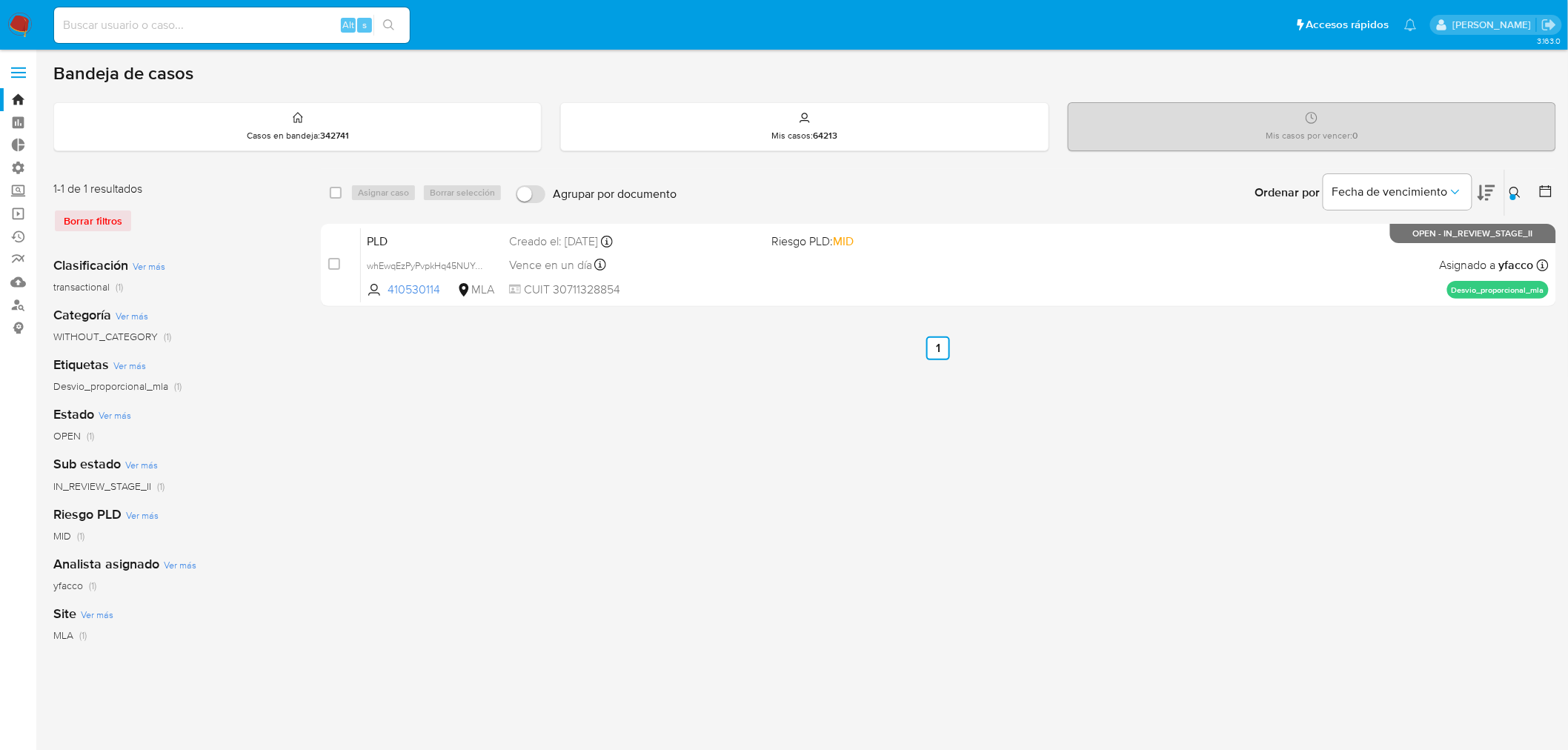
click at [1514, 187] on icon at bounding box center [1515, 193] width 11 height 11
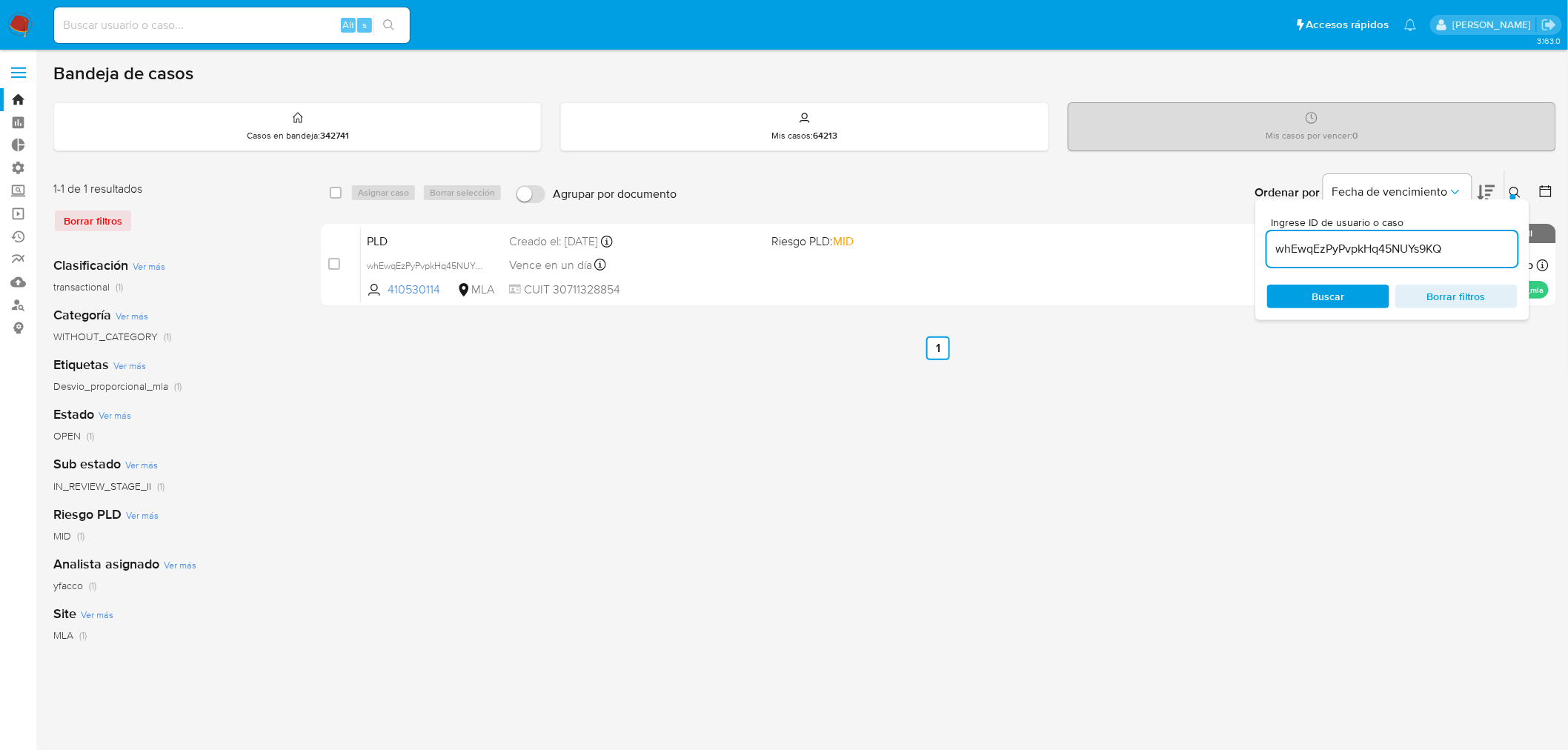
click at [1399, 258] on div "whEwqEzPyPvpkHq45NUYs9KQ" at bounding box center [1393, 249] width 250 height 36
click at [1396, 254] on input "whEwqEzPyPvpkHq45NUYs9KQ" at bounding box center [1393, 249] width 250 height 20
paste input "ux3YJ9lzRPtR0PXu4I9NJNzs"
type input "ux3YJ9lzRPtR0PXu4I9NJNzs"
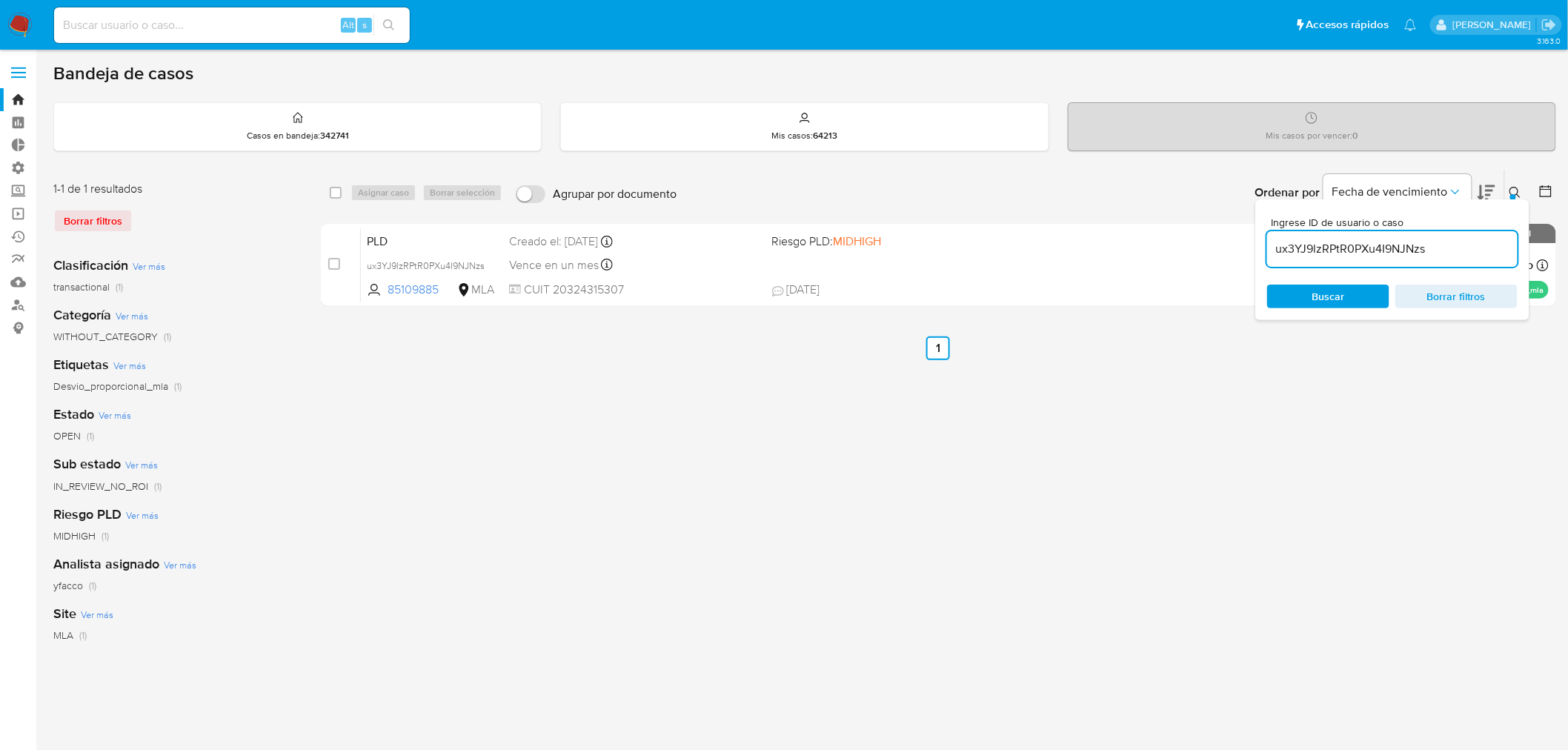
click at [1515, 193] on button at bounding box center [1518, 193] width 24 height 18
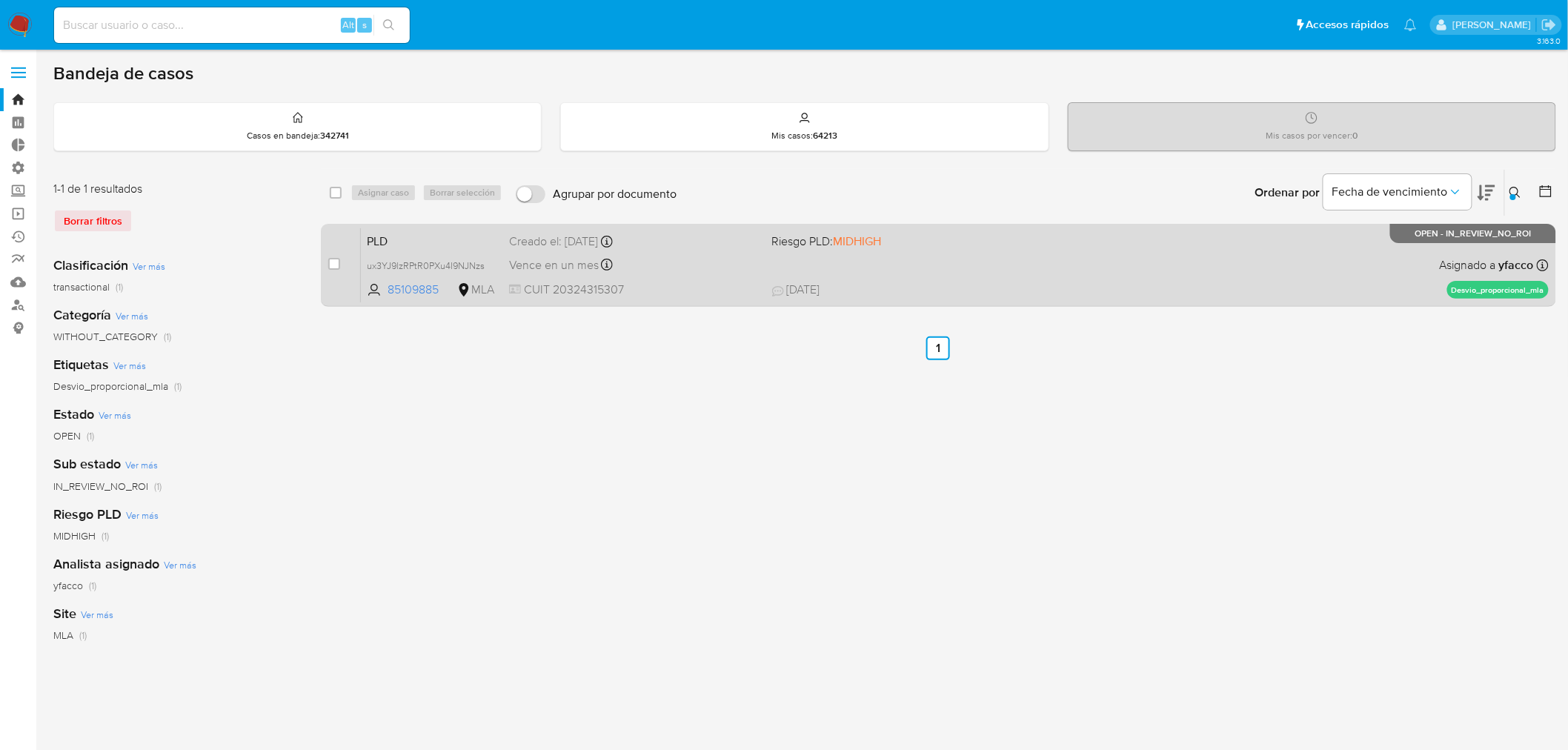
click at [725, 258] on div "Vence en un mes Vence el 14/11/2025 03:27:23" at bounding box center [635, 265] width 251 height 20
click at [337, 260] on input "checkbox" at bounding box center [334, 263] width 12 height 12
checkbox input "true"
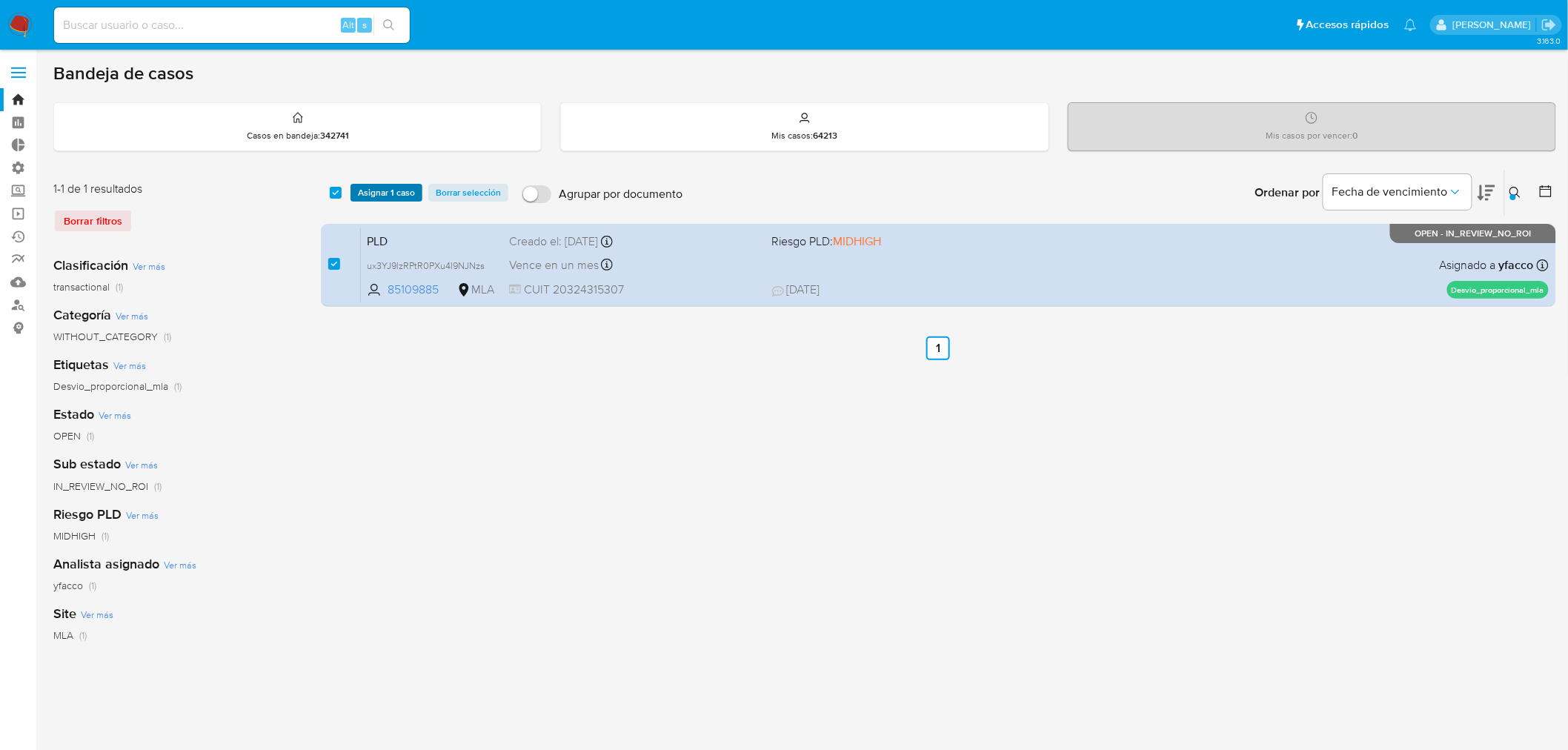
click at [384, 185] on span "Asignar 1 caso" at bounding box center [387, 193] width 57 height 15
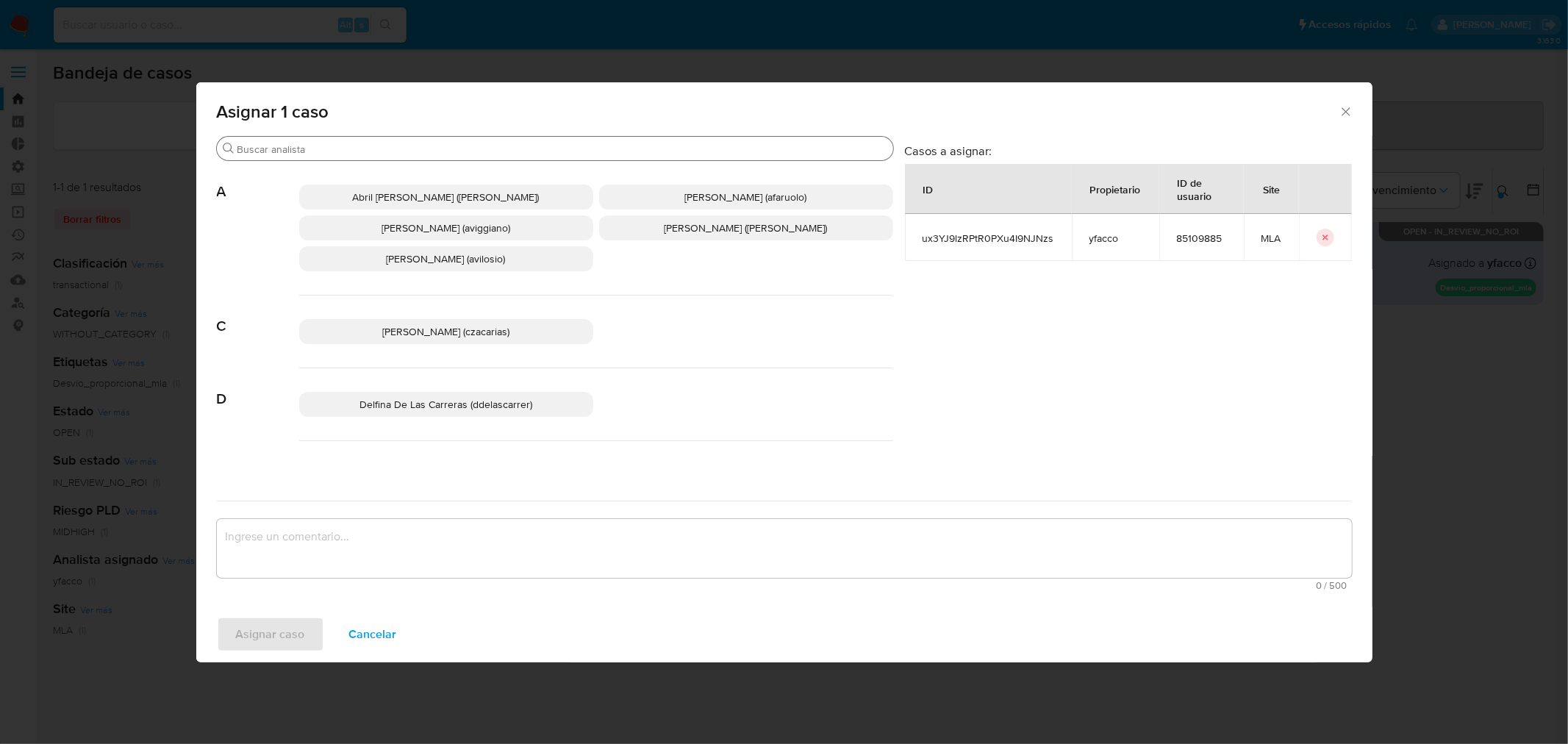
click at [385, 143] on input "Buscar" at bounding box center [562, 149] width 649 height 13
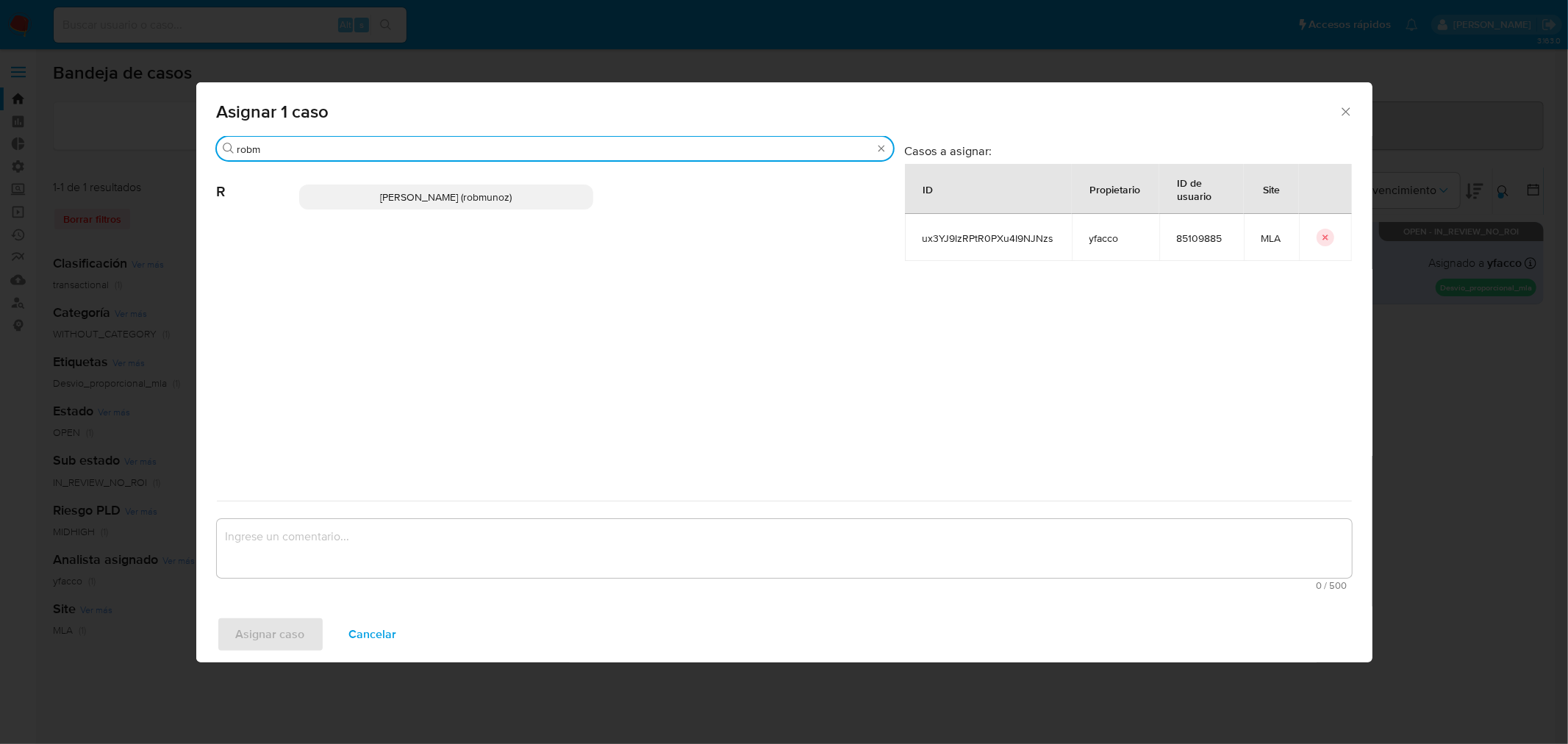
type input "robm"
drag, startPoint x: 449, startPoint y: 200, endPoint x: 445, endPoint y: 228, distance: 28.3
click at [449, 200] on span "Roberto Santiago Munoz (robmunoz)" at bounding box center [446, 197] width 131 height 15
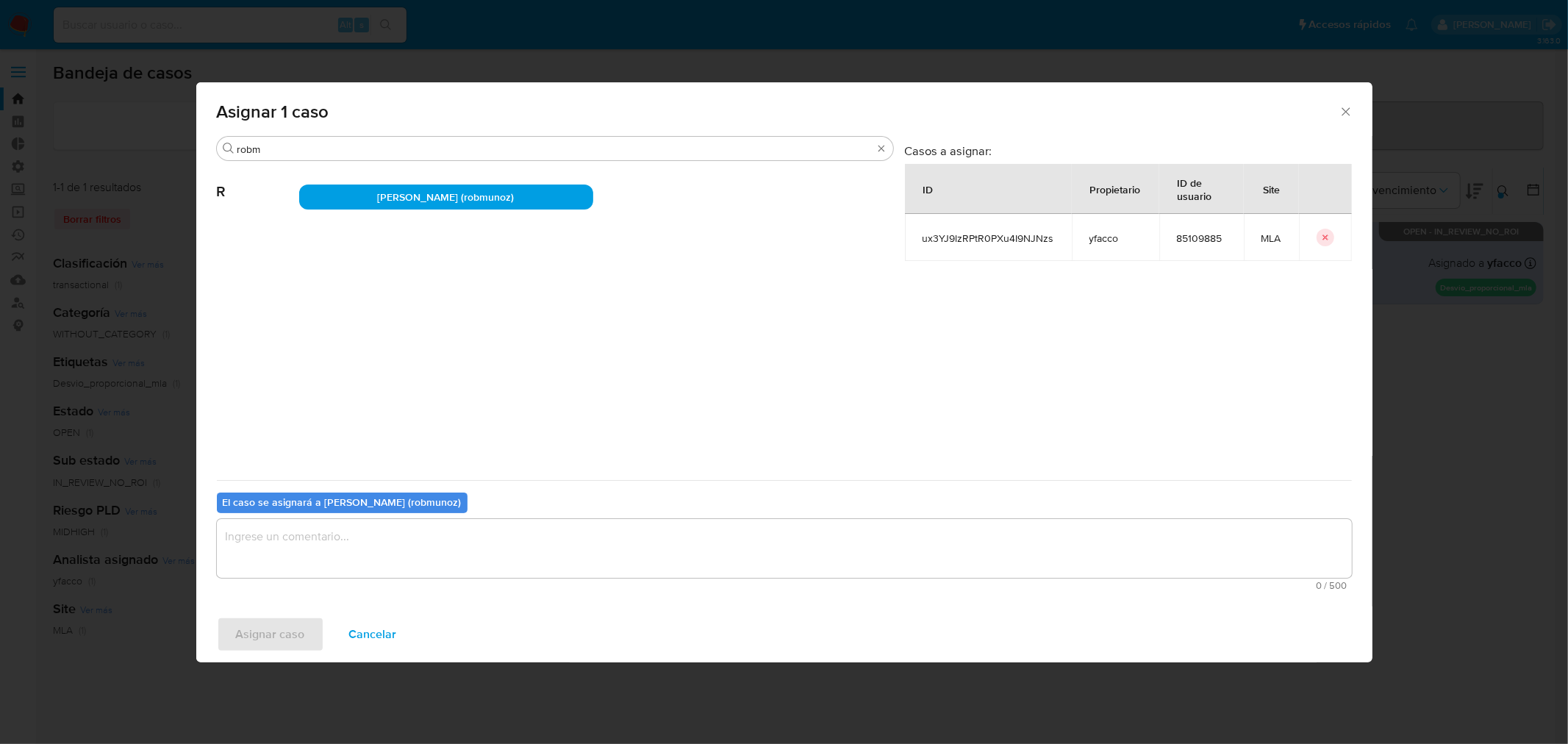
drag, startPoint x: 417, startPoint y: 559, endPoint x: 429, endPoint y: 548, distance: 16.3
click at [424, 554] on textarea "assign-modal" at bounding box center [784, 548] width 1135 height 59
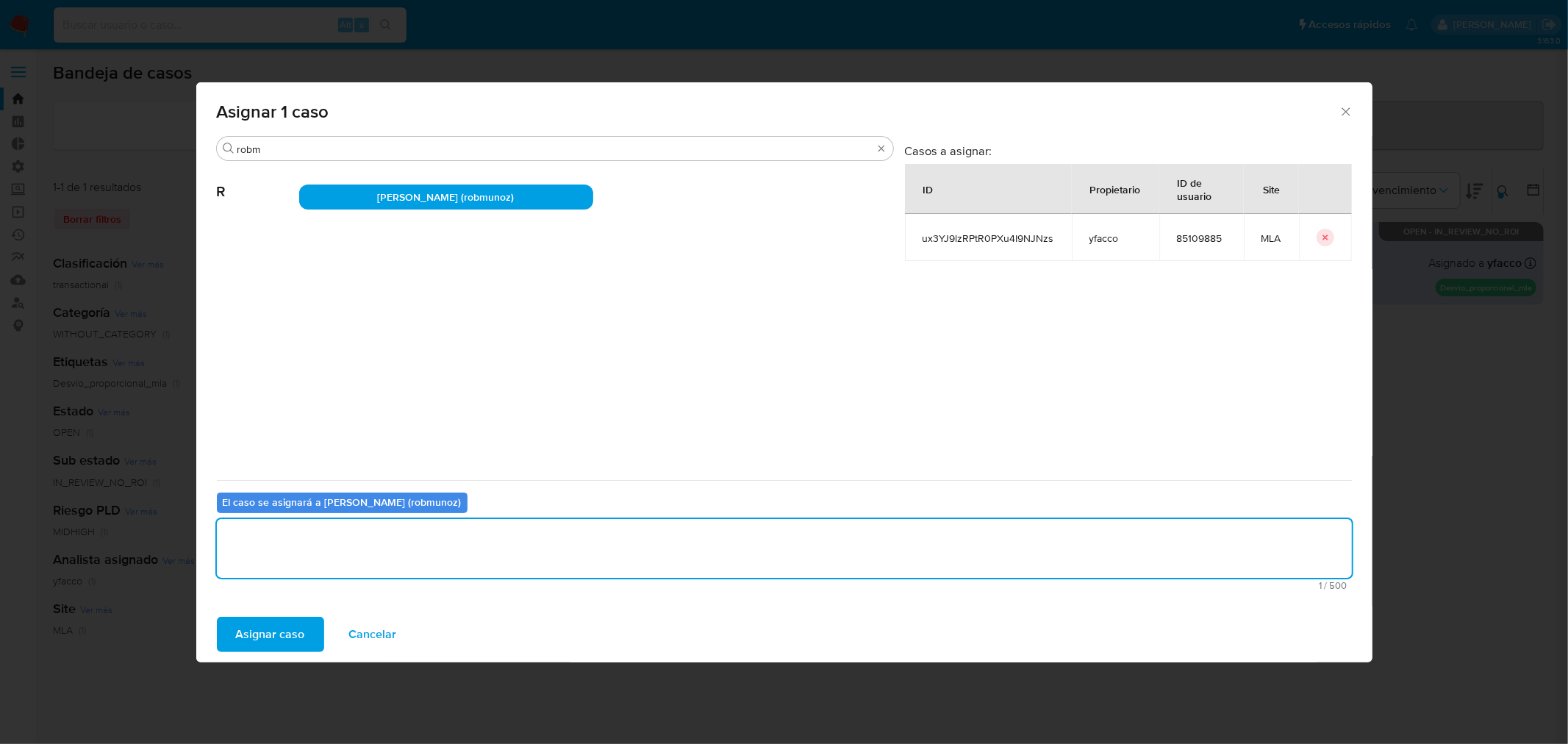
click at [223, 629] on button "Asignar caso" at bounding box center [270, 634] width 107 height 35
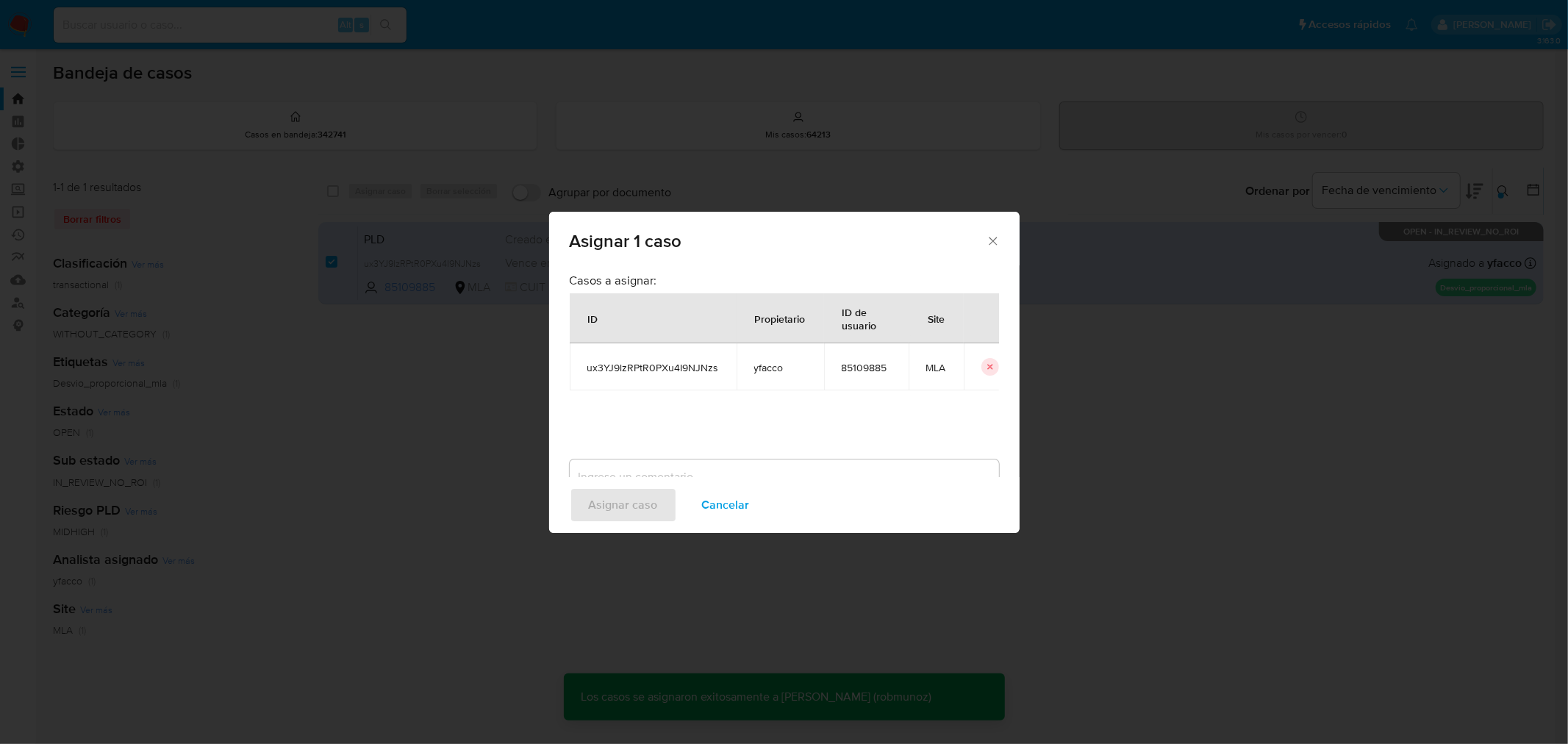
checkbox input "false"
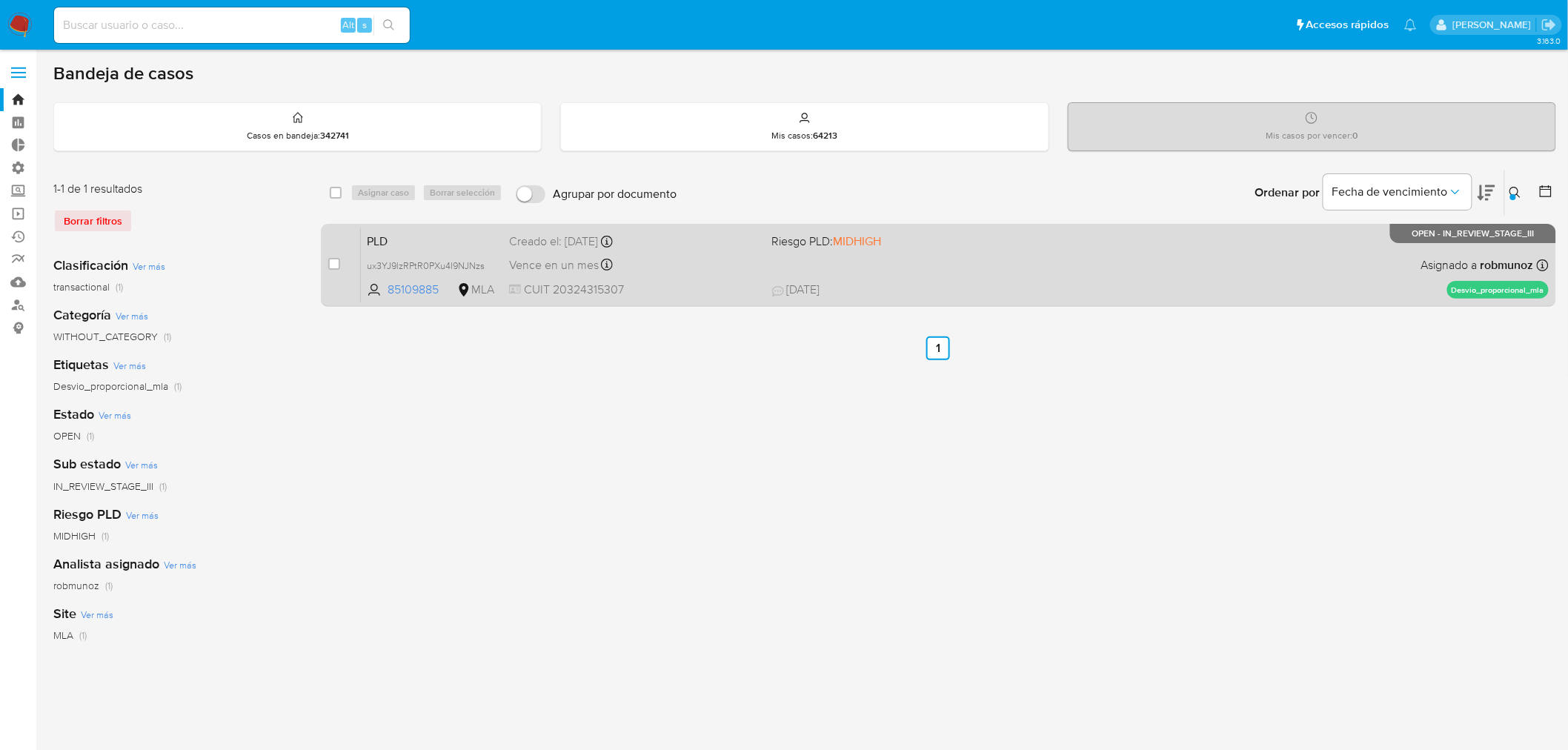
click at [1247, 269] on div "PLD ux3YJ9lzRPtR0PXu4I9NJNzs 85109885 MLA Riesgo PLD: MIDHIGH Creado el: 12/09/…" at bounding box center [955, 265] width 1188 height 75
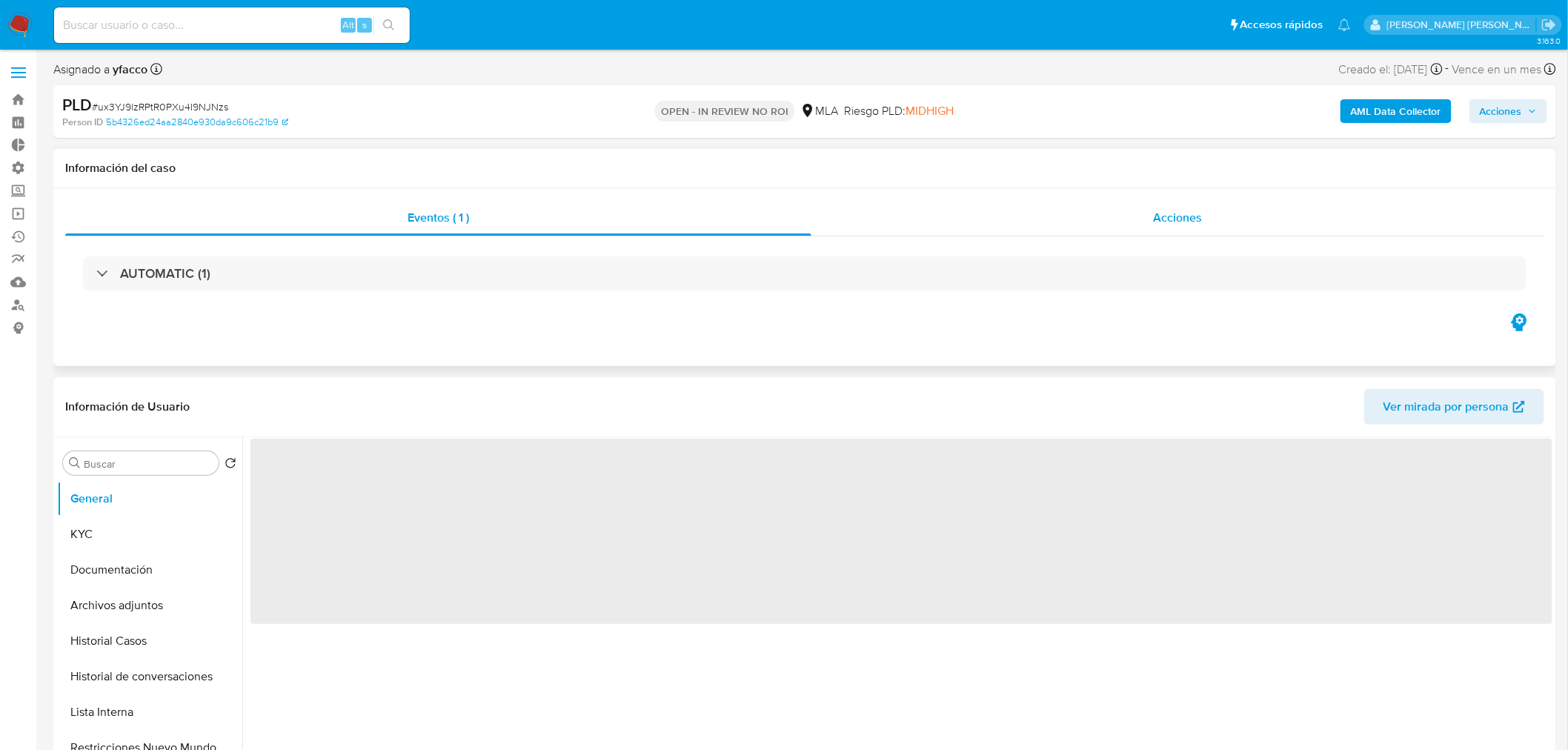
click at [1220, 210] on div "Acciones" at bounding box center [1178, 218] width 734 height 36
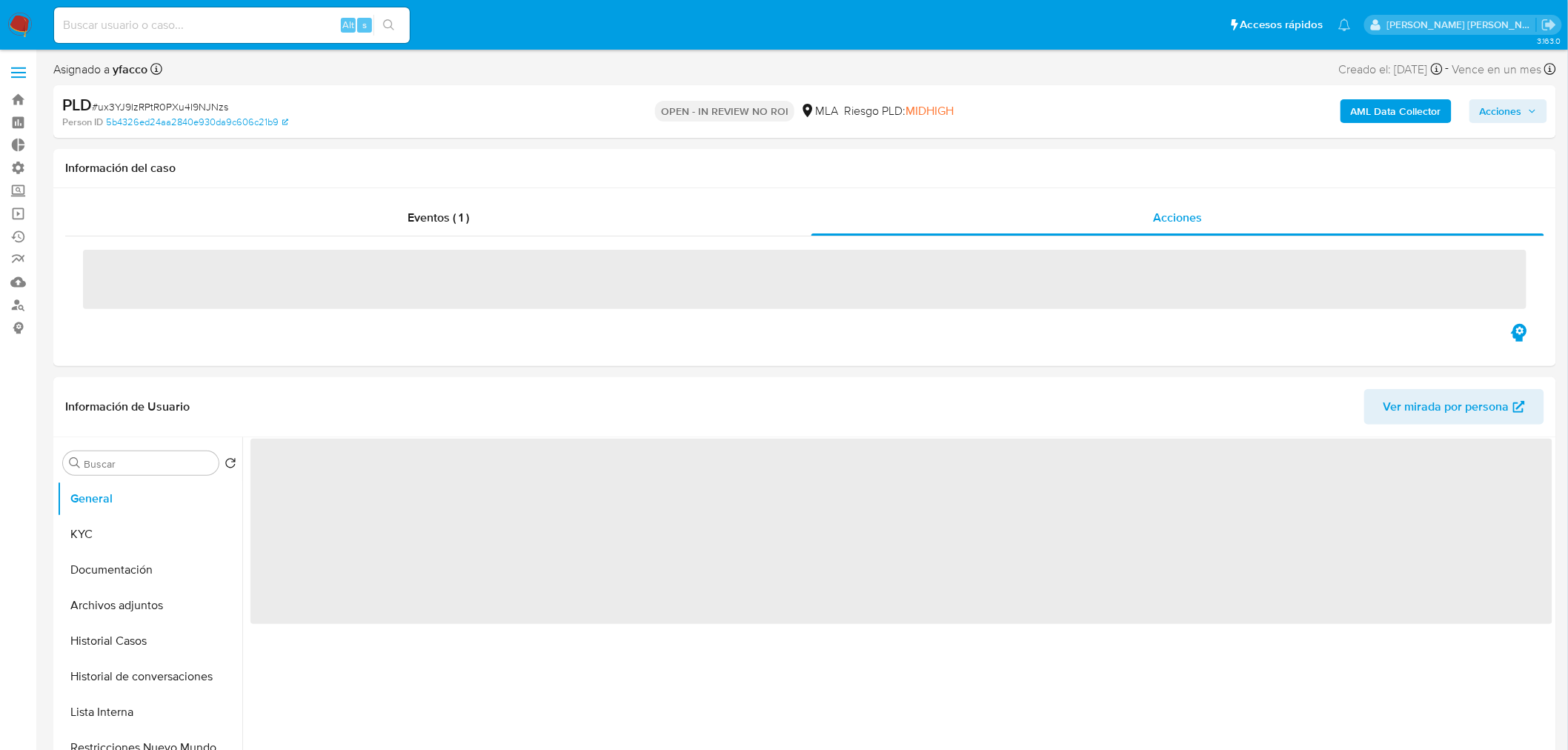
select select "10"
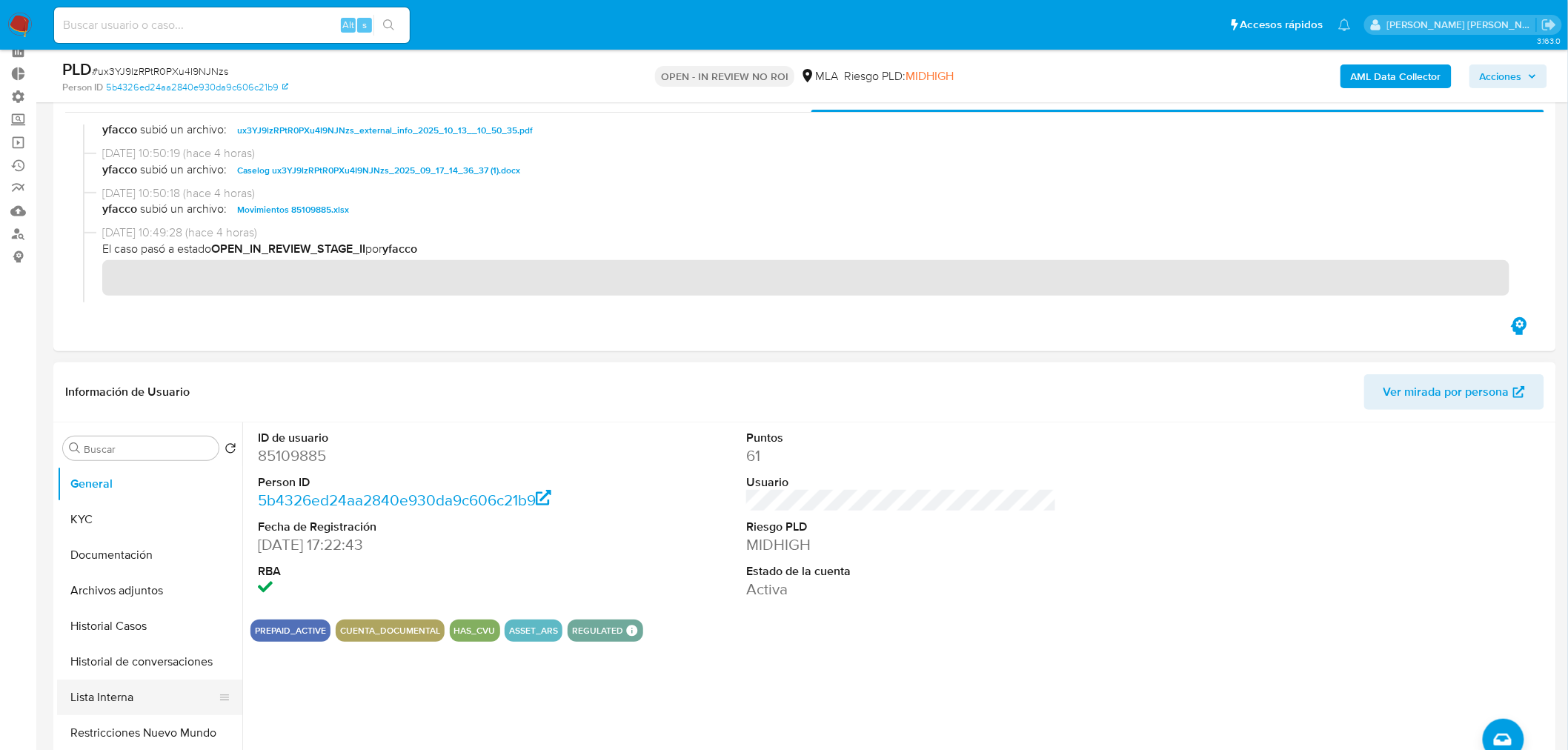
scroll to position [165, 0]
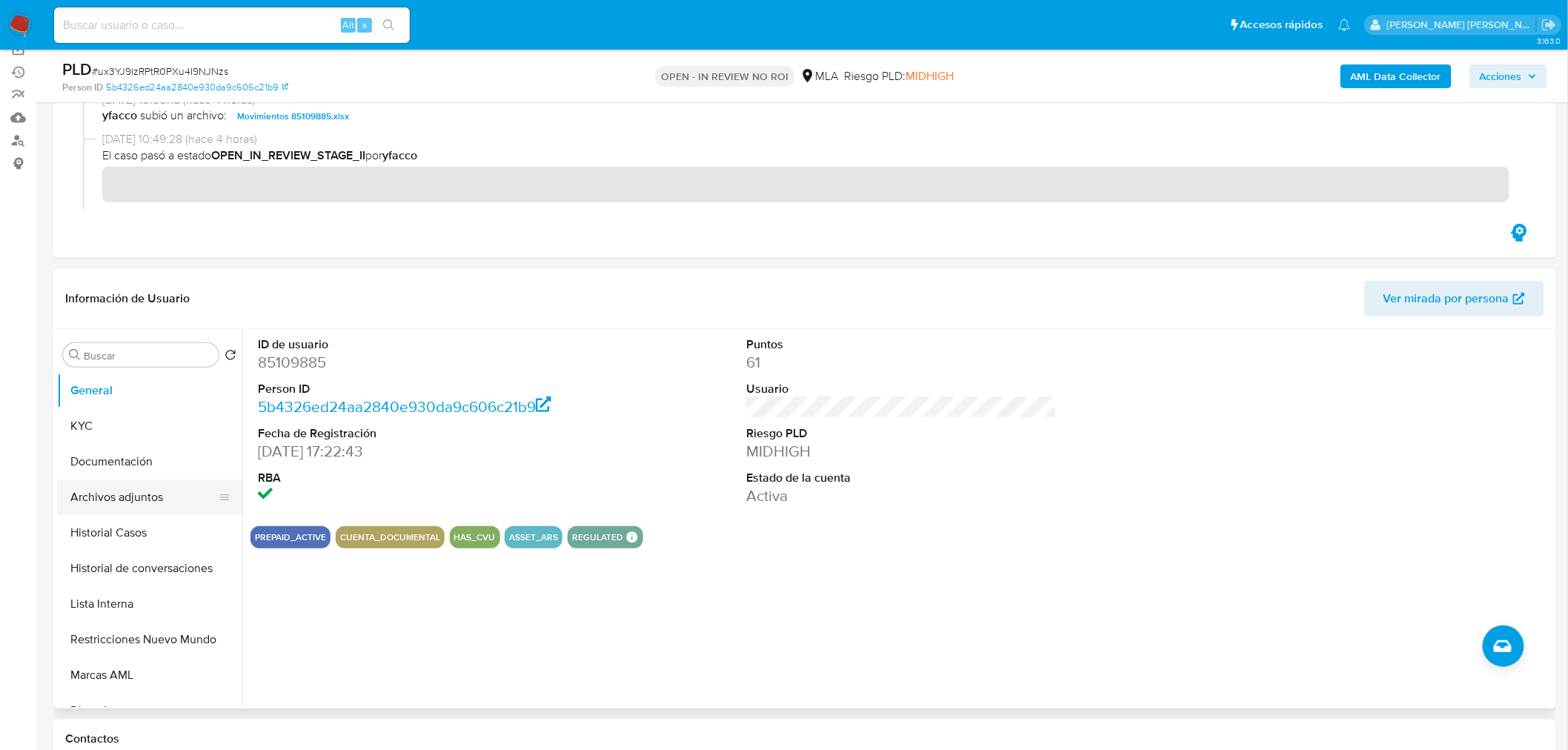
click at [98, 495] on button "Archivos adjuntos" at bounding box center [143, 497] width 173 height 36
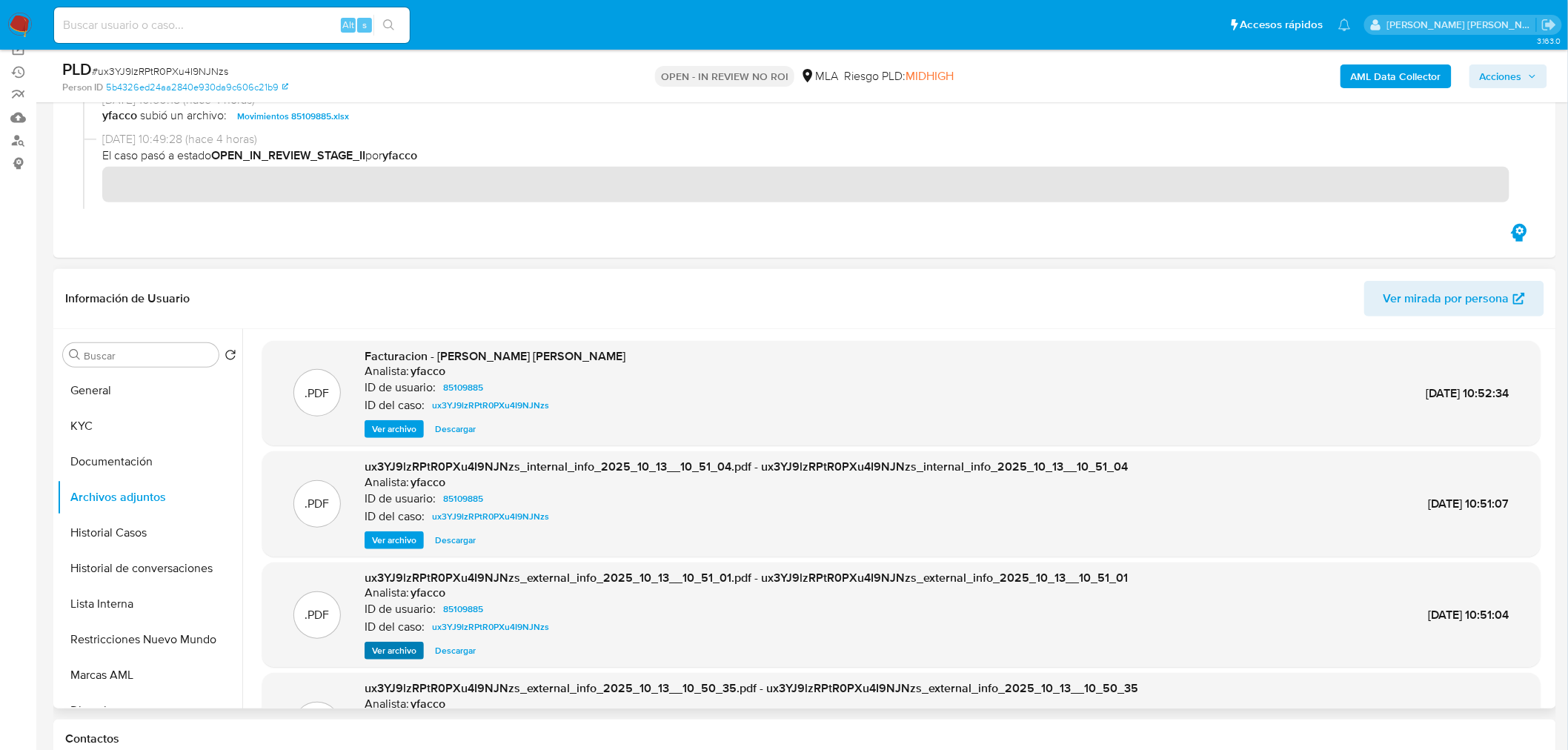
scroll to position [124, 0]
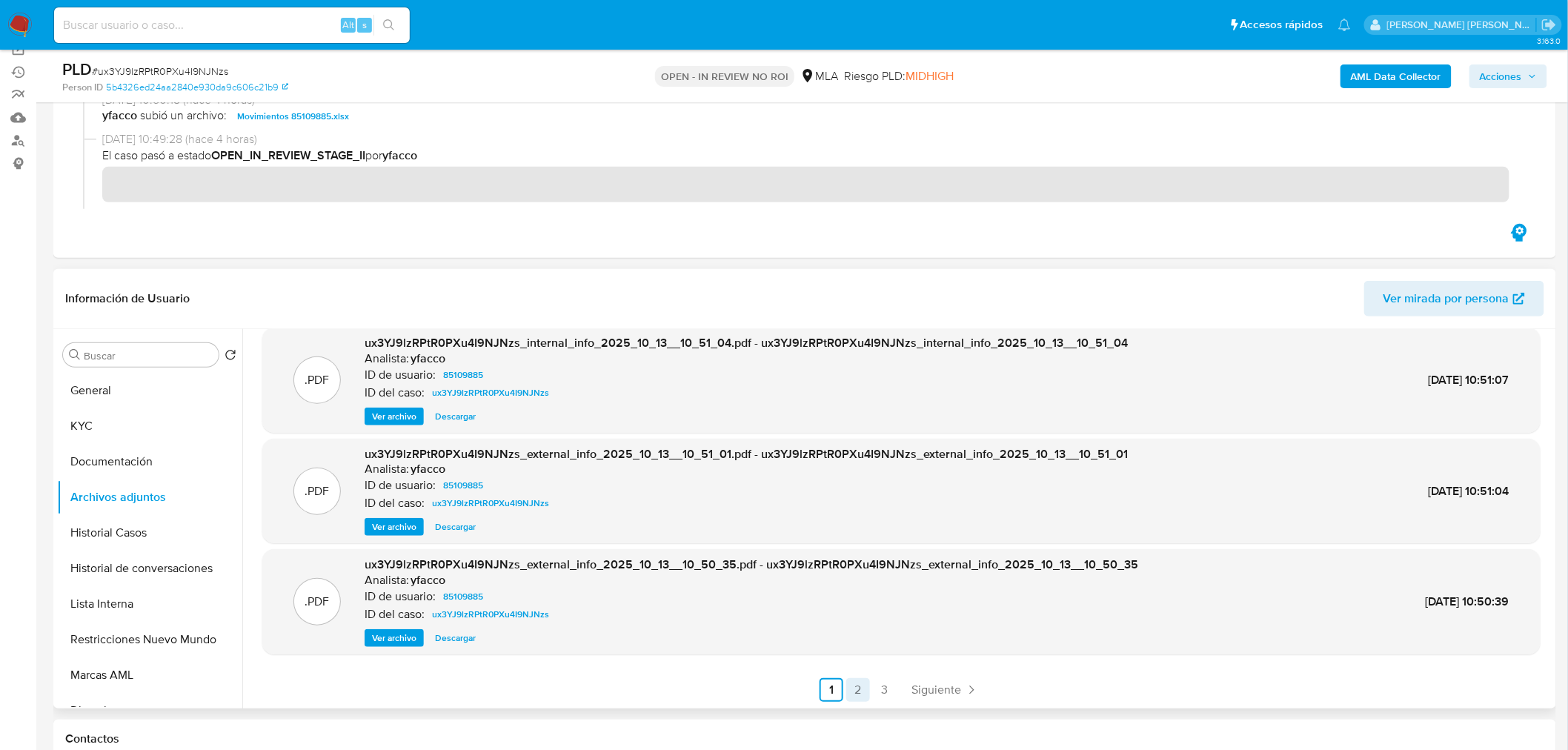
click at [857, 687] on link "2" at bounding box center [858, 690] width 24 height 24
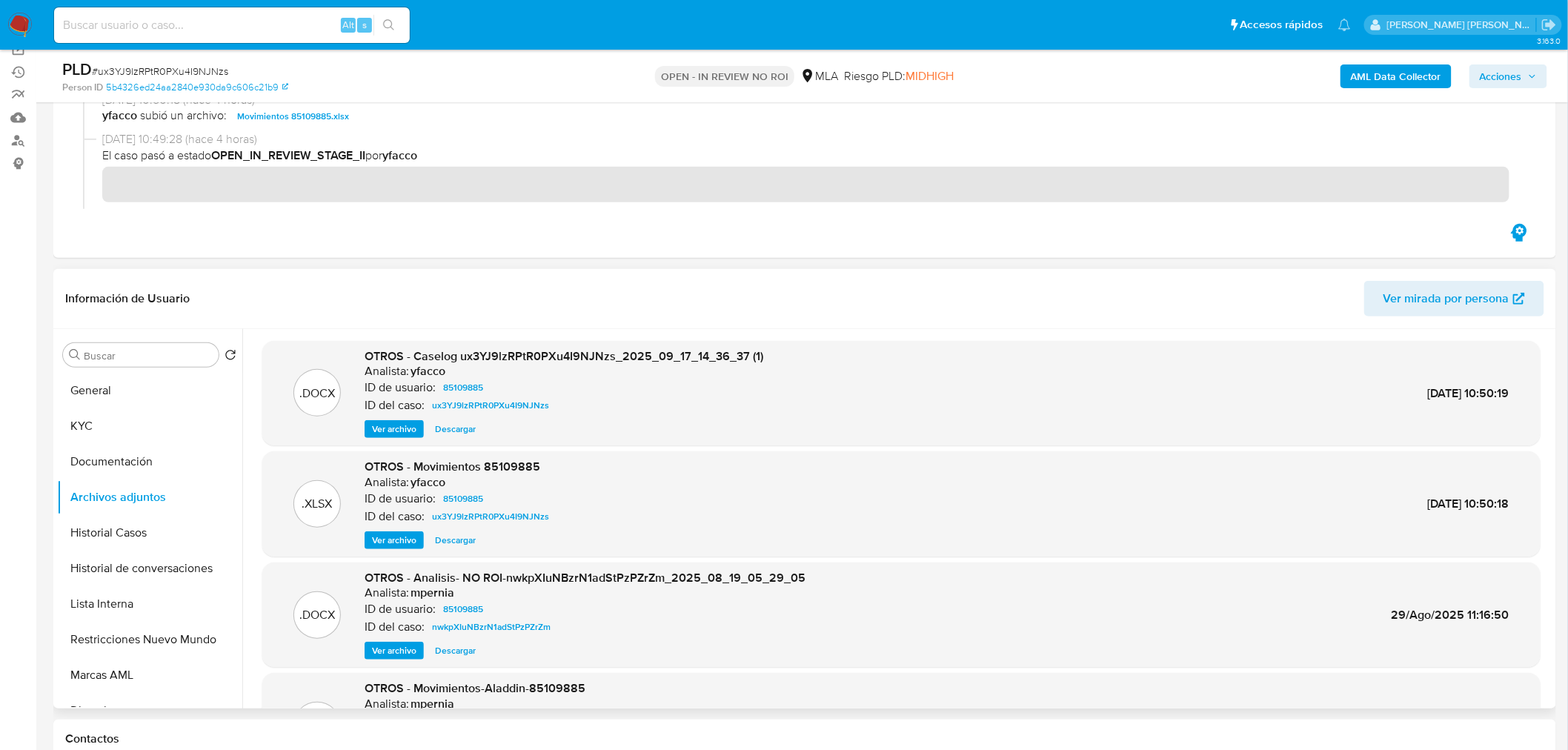
click at [395, 425] on span "Ver archivo" at bounding box center [394, 429] width 45 height 15
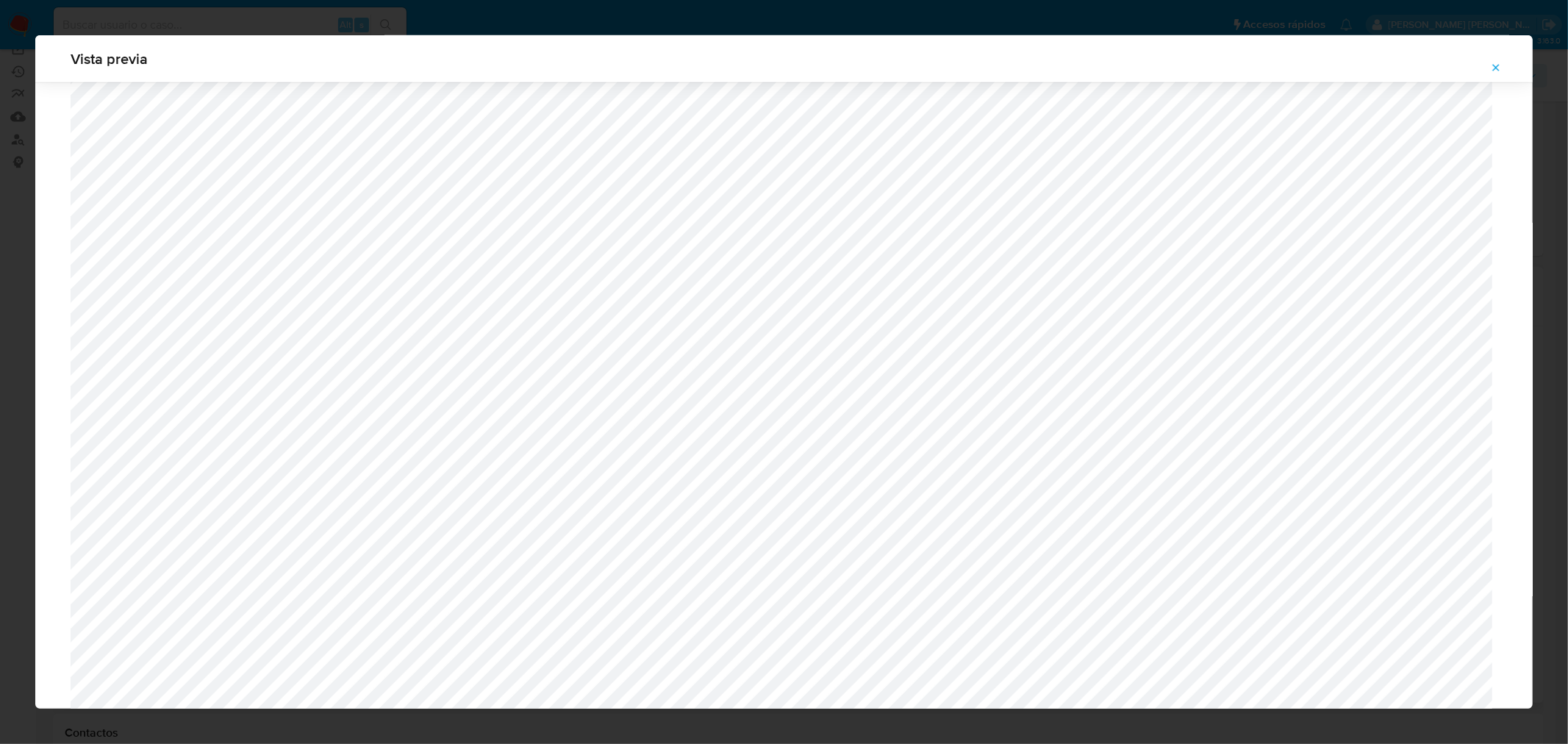
scroll to position [624, 0]
drag, startPoint x: 1497, startPoint y: 67, endPoint x: 1165, endPoint y: 49, distance: 332.5
click at [1497, 69] on icon "Attachment preview" at bounding box center [1495, 68] width 12 height 12
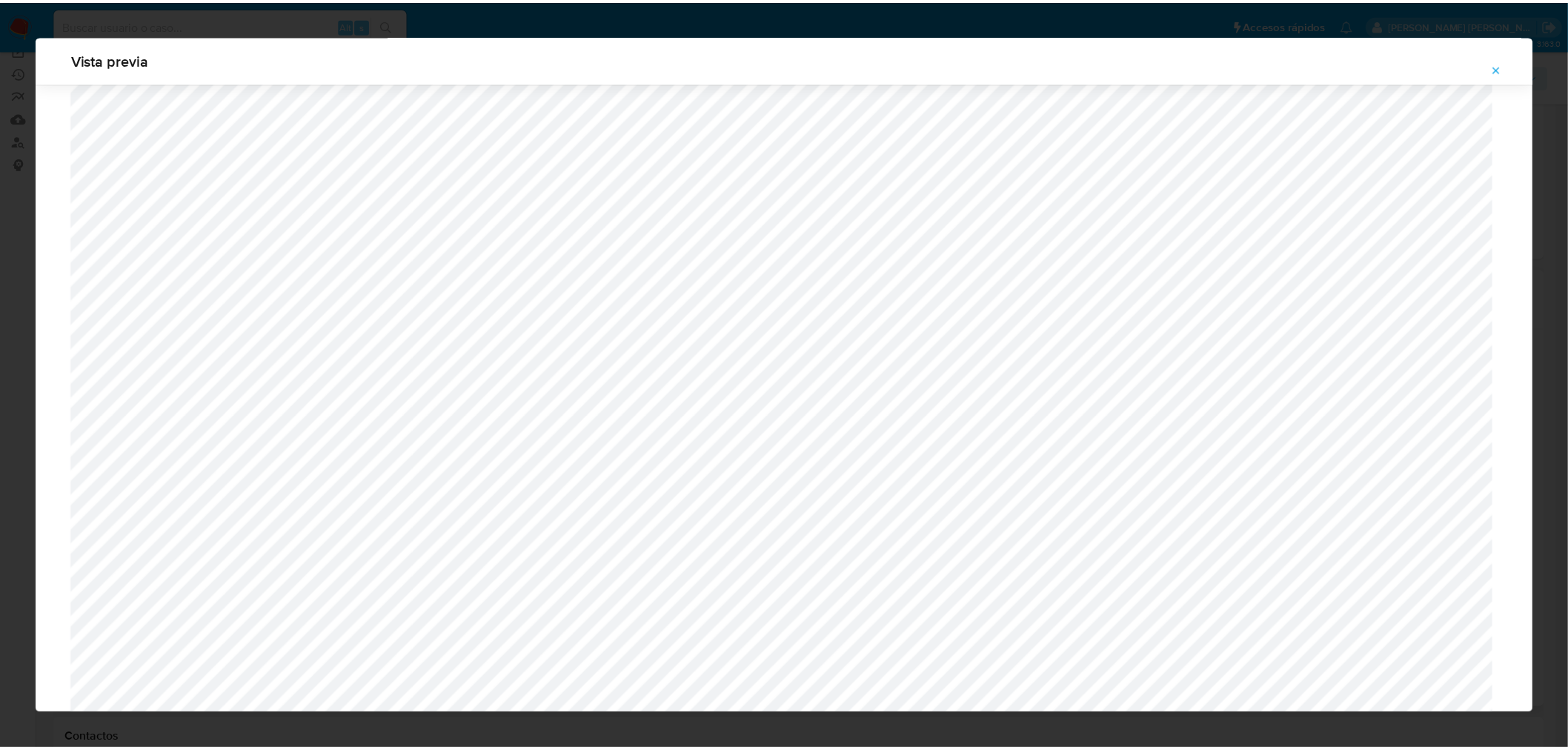
scroll to position [0, 0]
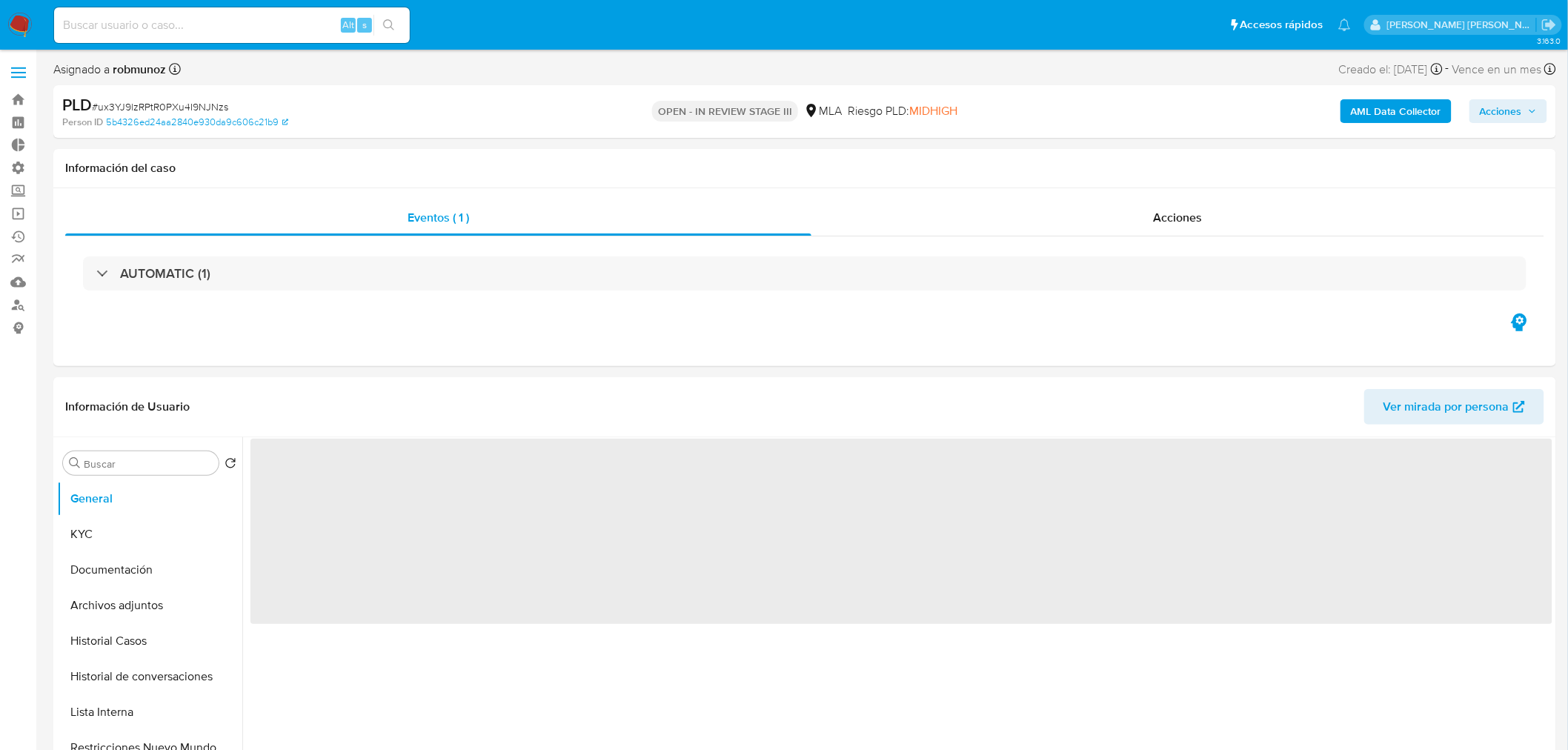
select select "10"
drag, startPoint x: 1520, startPoint y: 115, endPoint x: 1492, endPoint y: 124, distance: 29.4
click at [1520, 115] on span "Acciones" at bounding box center [1501, 111] width 42 height 24
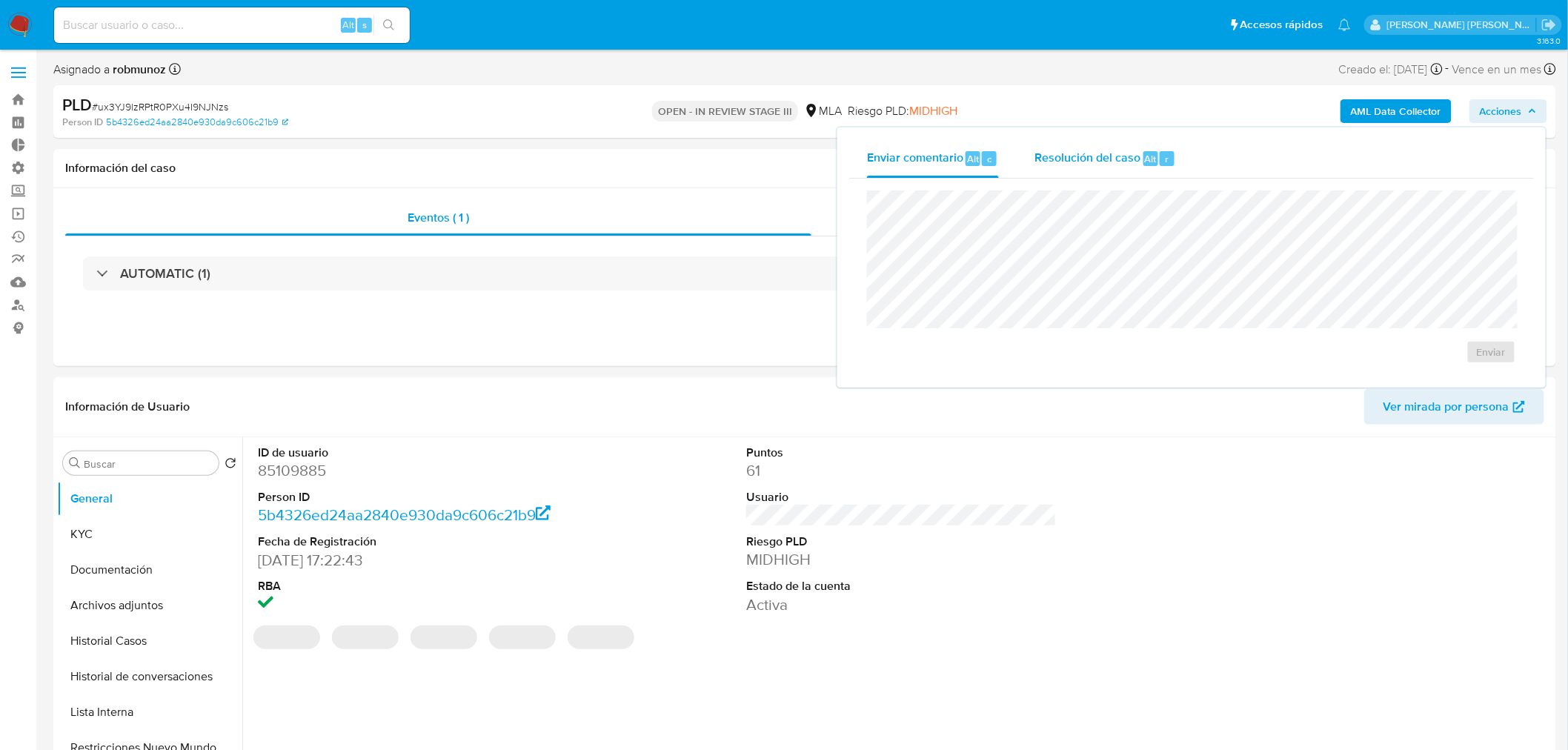
drag, startPoint x: 1066, startPoint y: 169, endPoint x: 1071, endPoint y: 184, distance: 15.8
click at [1068, 171] on div "Resolución del caso Alt r" at bounding box center [1106, 158] width 141 height 38
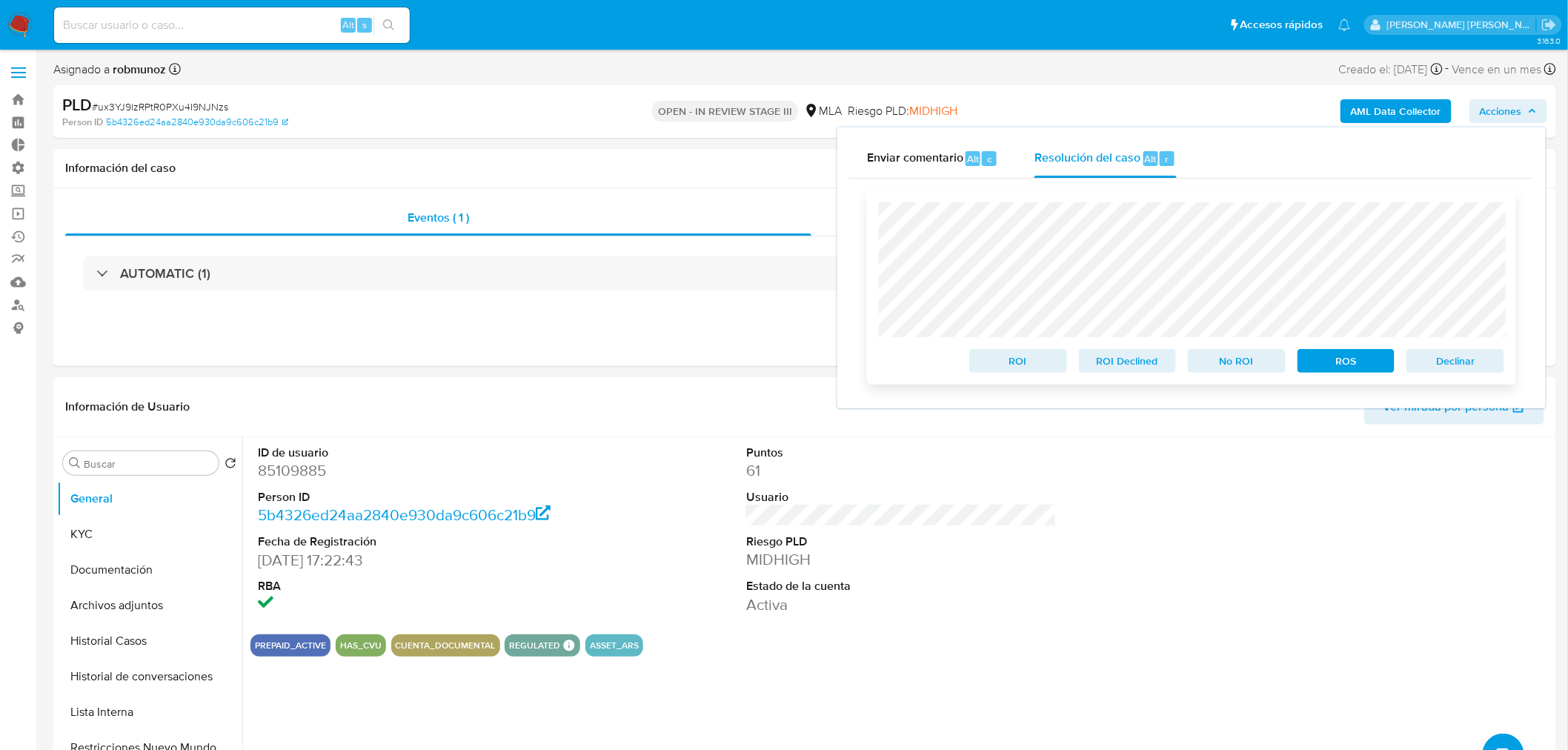
click at [1228, 365] on span "No ROI" at bounding box center [1237, 362] width 77 height 21
